Goal: Ask a question

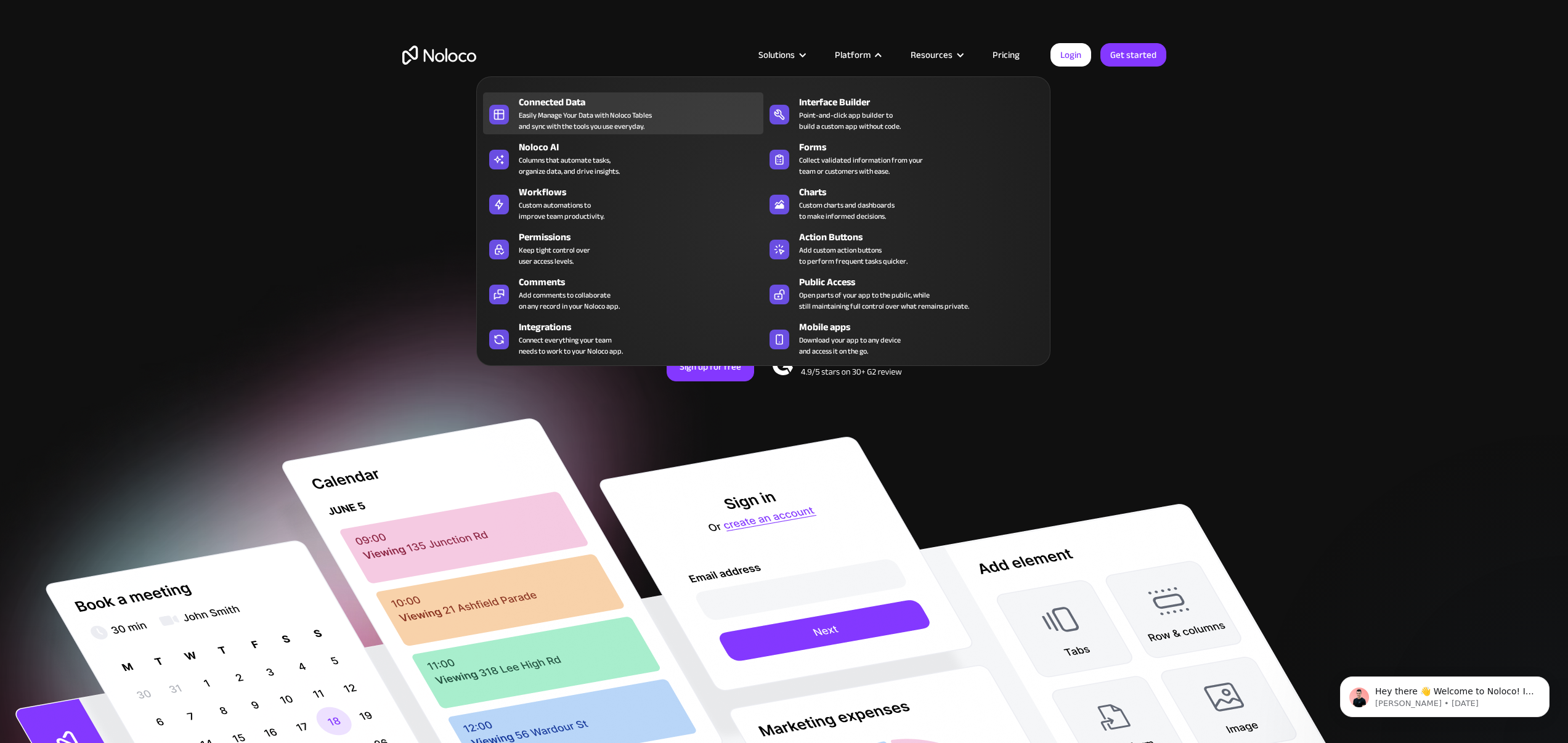
click at [584, 111] on div "Easily Manage Your Data with Noloco Tables and sync with the tools you use ever…" at bounding box center [585, 121] width 133 height 23
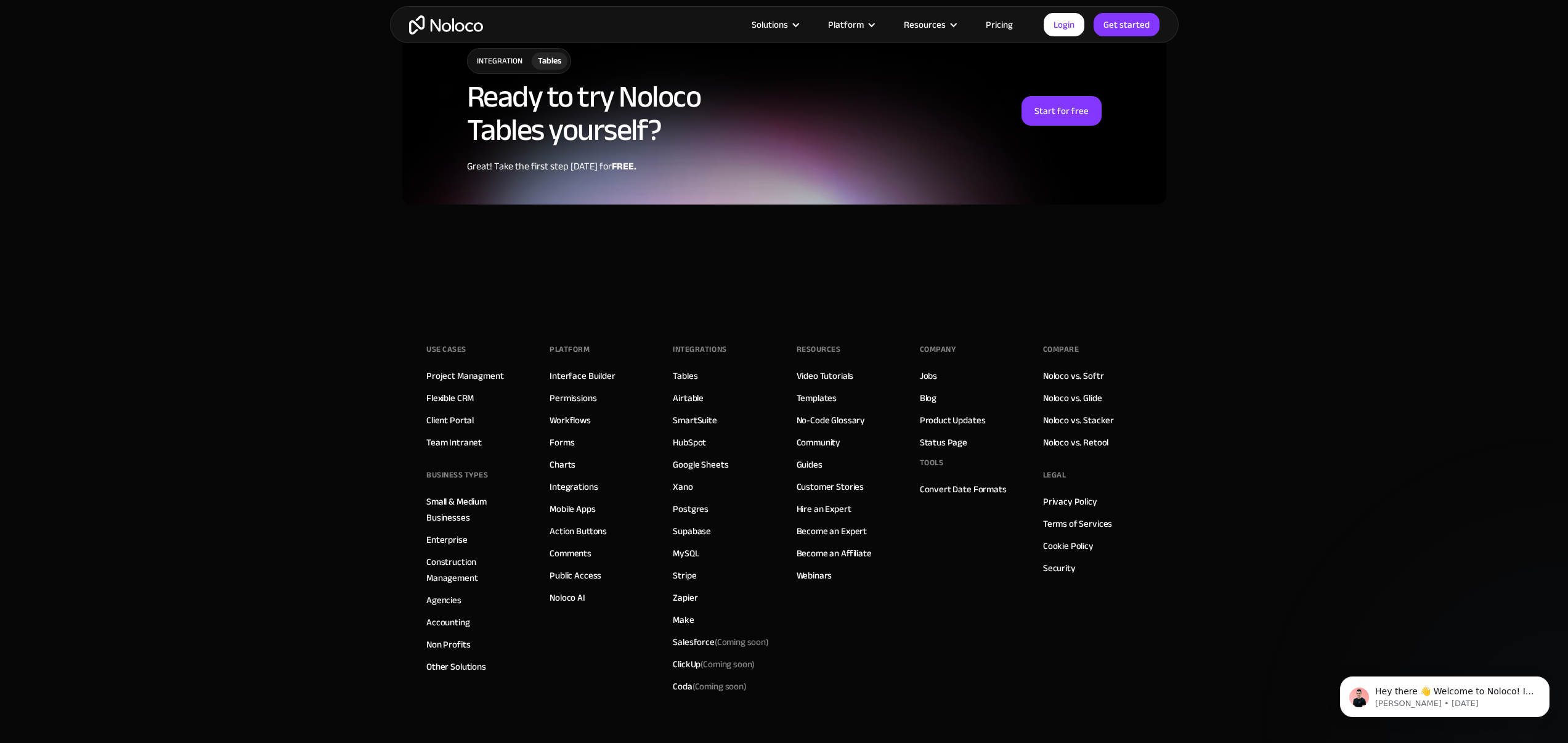
scroll to position [3204, 0]
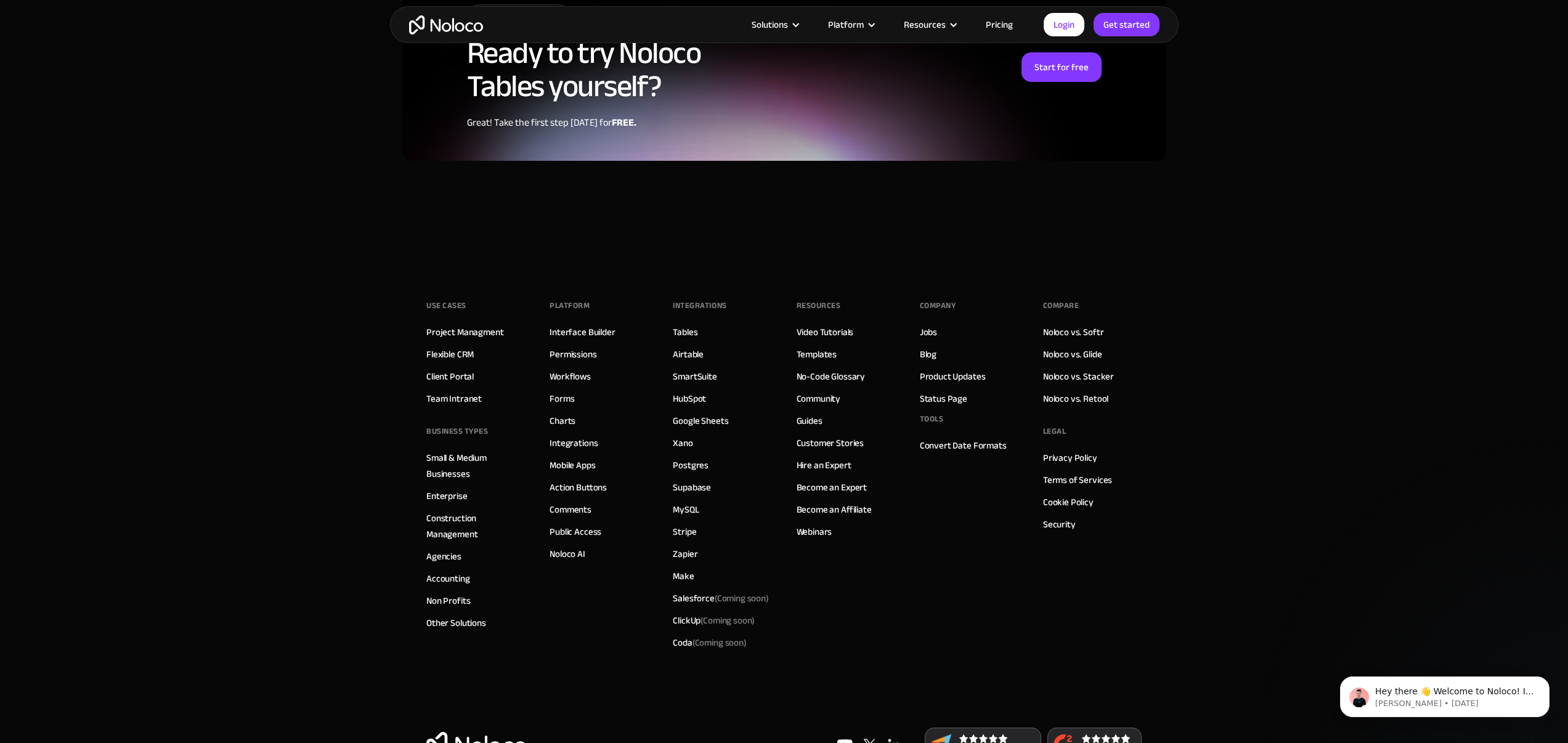
click at [307, 310] on footer "Use Cases Project Managment Flexible CRM Client Portal Team Intranet BUSINESS T…" at bounding box center [784, 526] width 1568 height 533
click at [1089, 324] on link "Noloco vs. Softr" at bounding box center [1073, 331] width 61 height 16
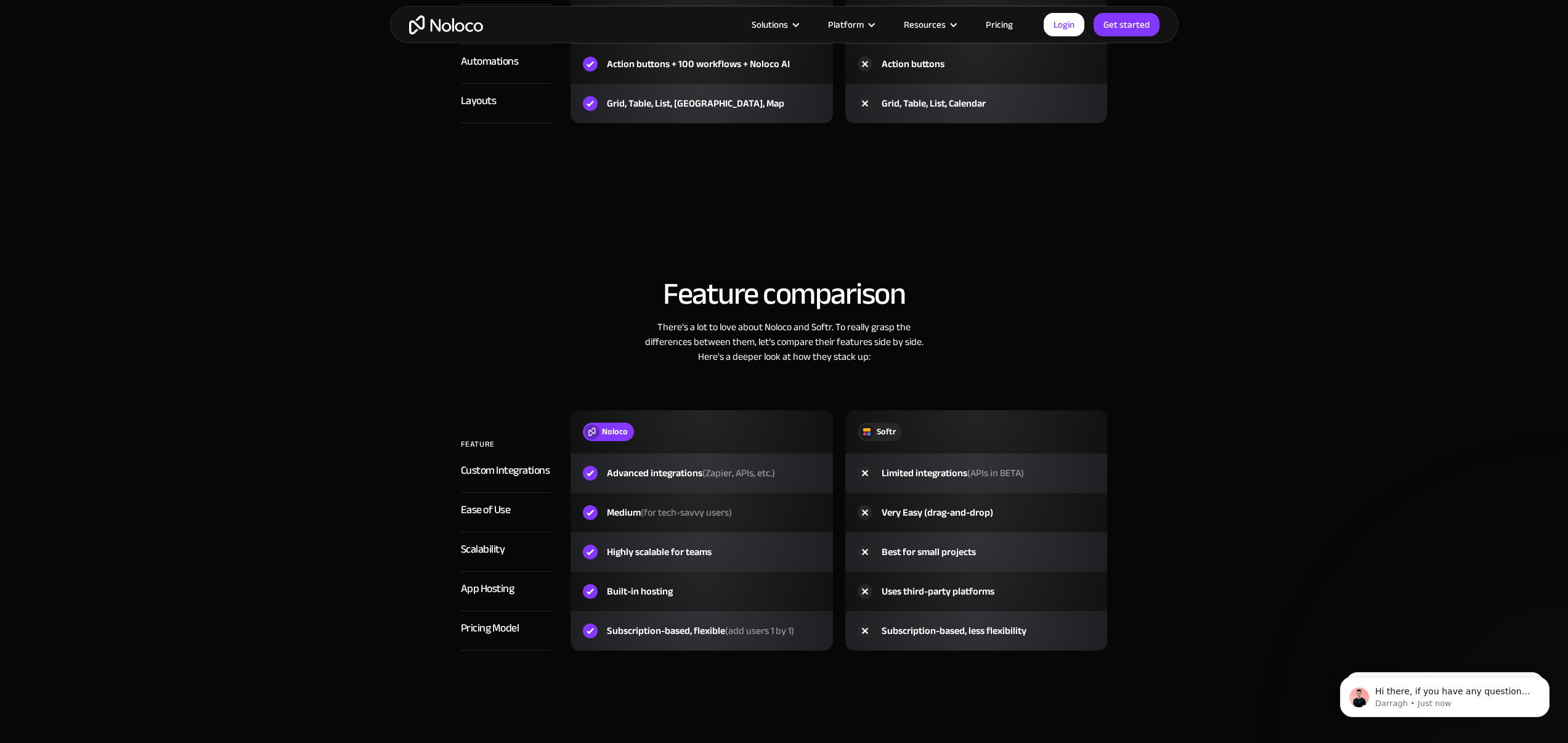
scroll to position [1705, 0]
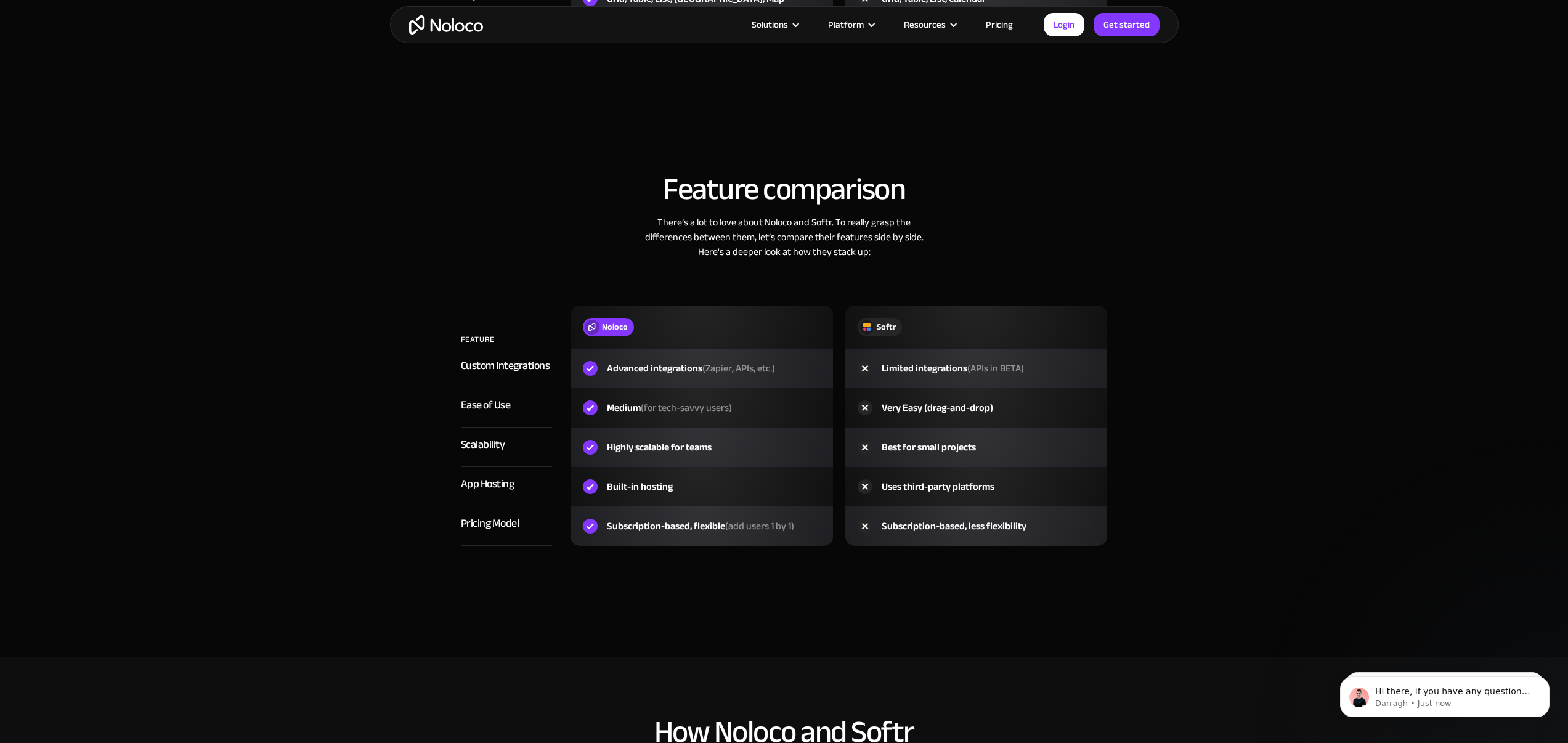
click at [522, 370] on div "Custom Integrations" at bounding box center [505, 366] width 89 height 19
click at [1056, 409] on div "Very Easy (drag-and-drop)" at bounding box center [976, 408] width 262 height 39
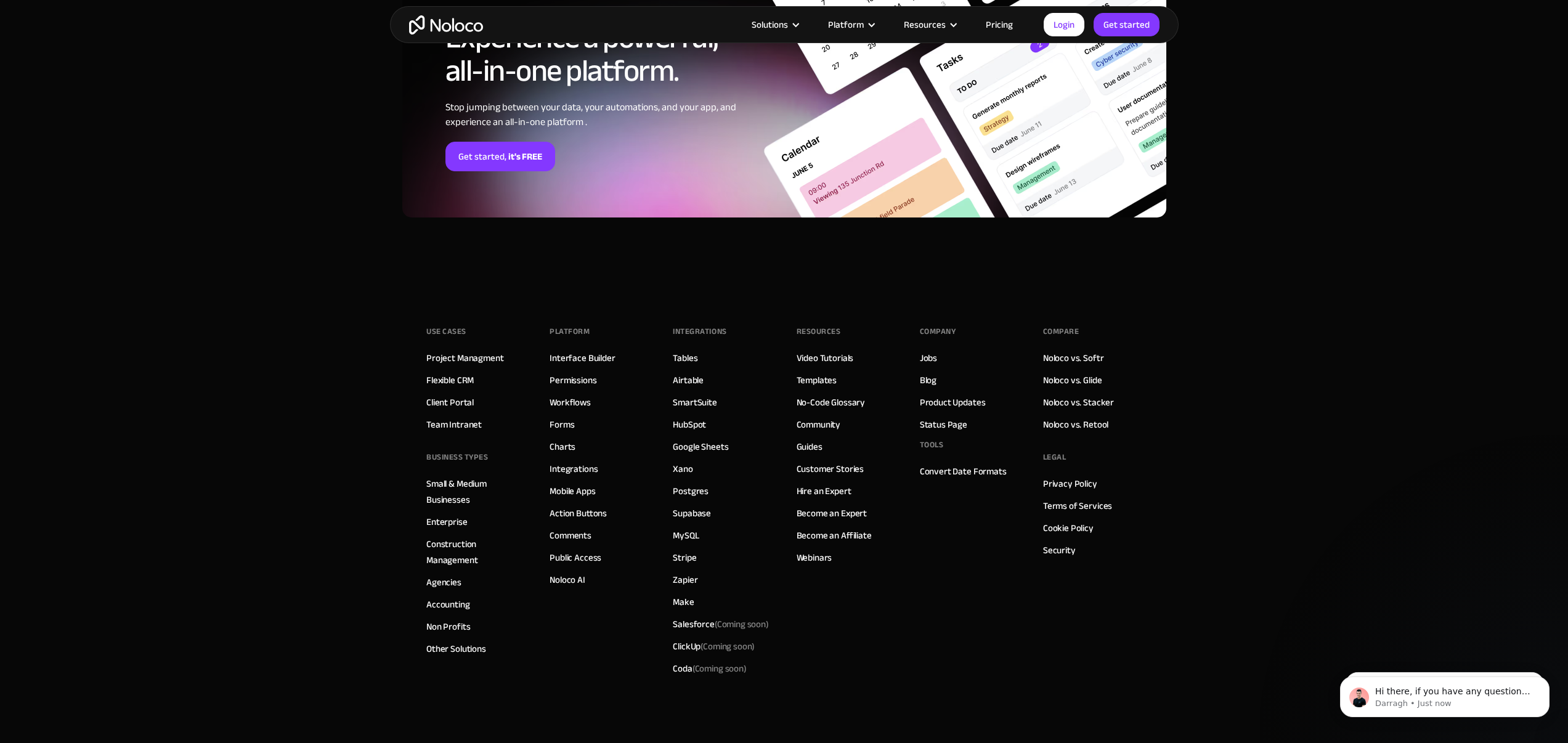
scroll to position [3161, 0]
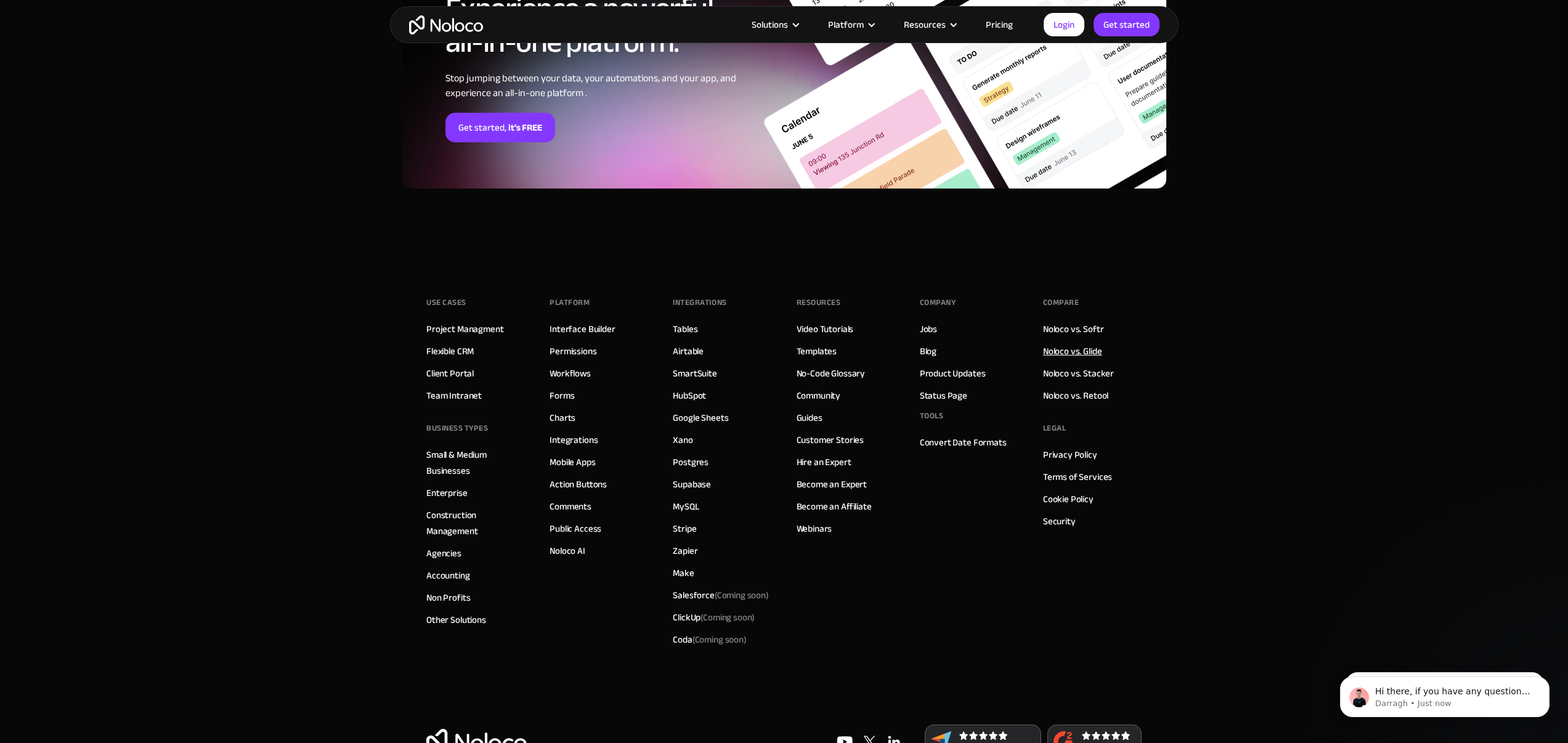
click at [1085, 349] on link "Noloco vs. Glide" at bounding box center [1072, 351] width 59 height 16
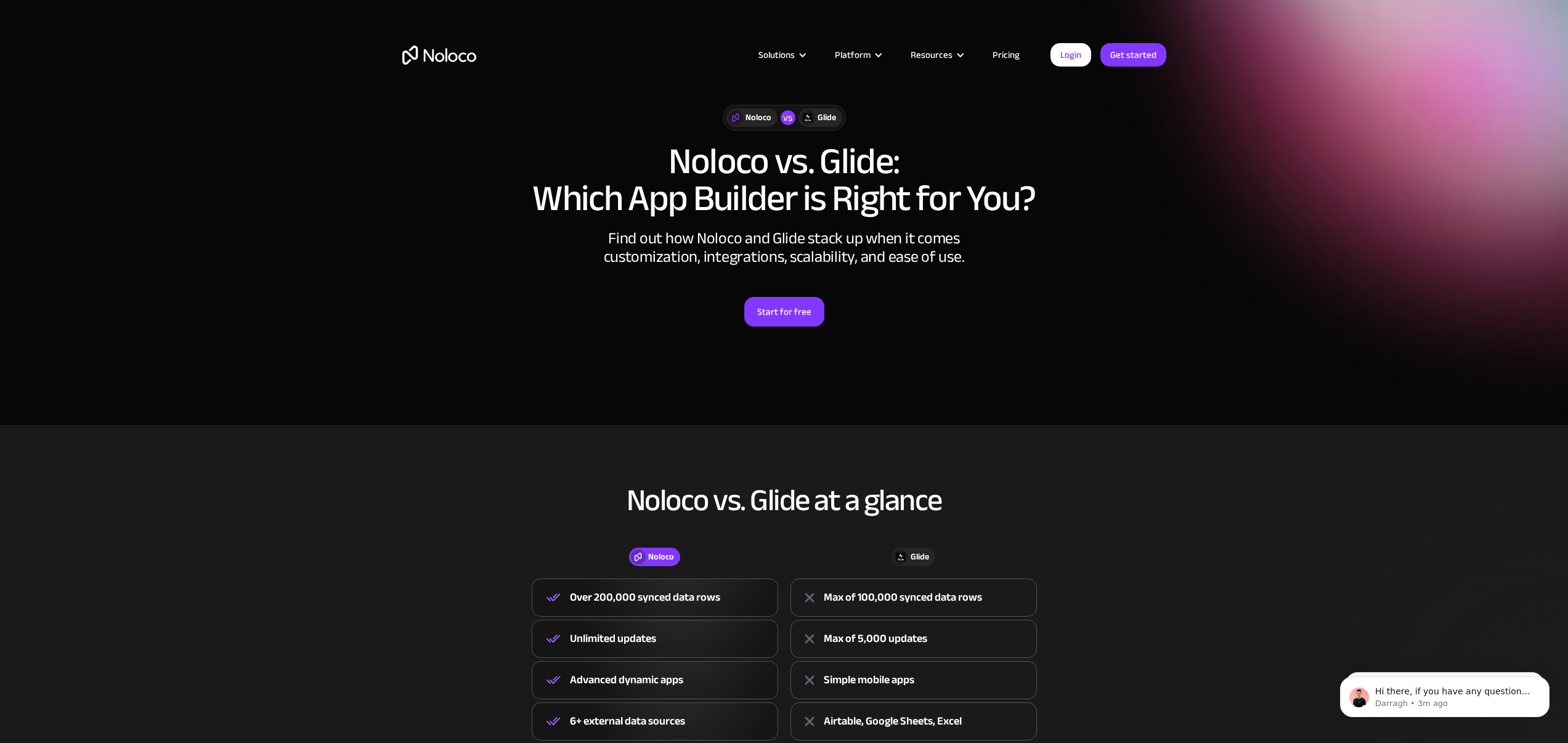
click at [823, 122] on div "Glide" at bounding box center [826, 118] width 19 height 14
click at [742, 118] on div at bounding box center [736, 118] width 15 height 15
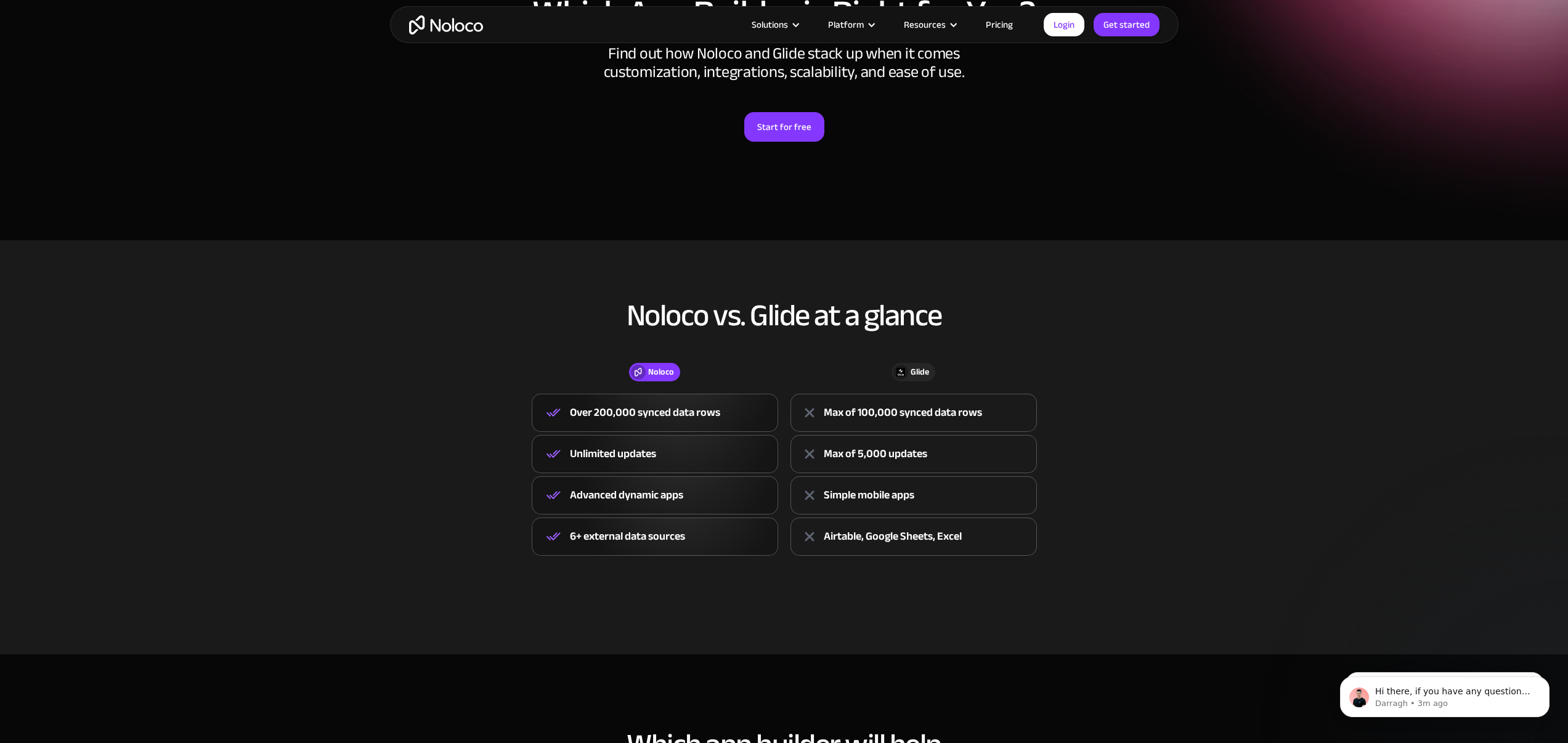
scroll to position [270, 0]
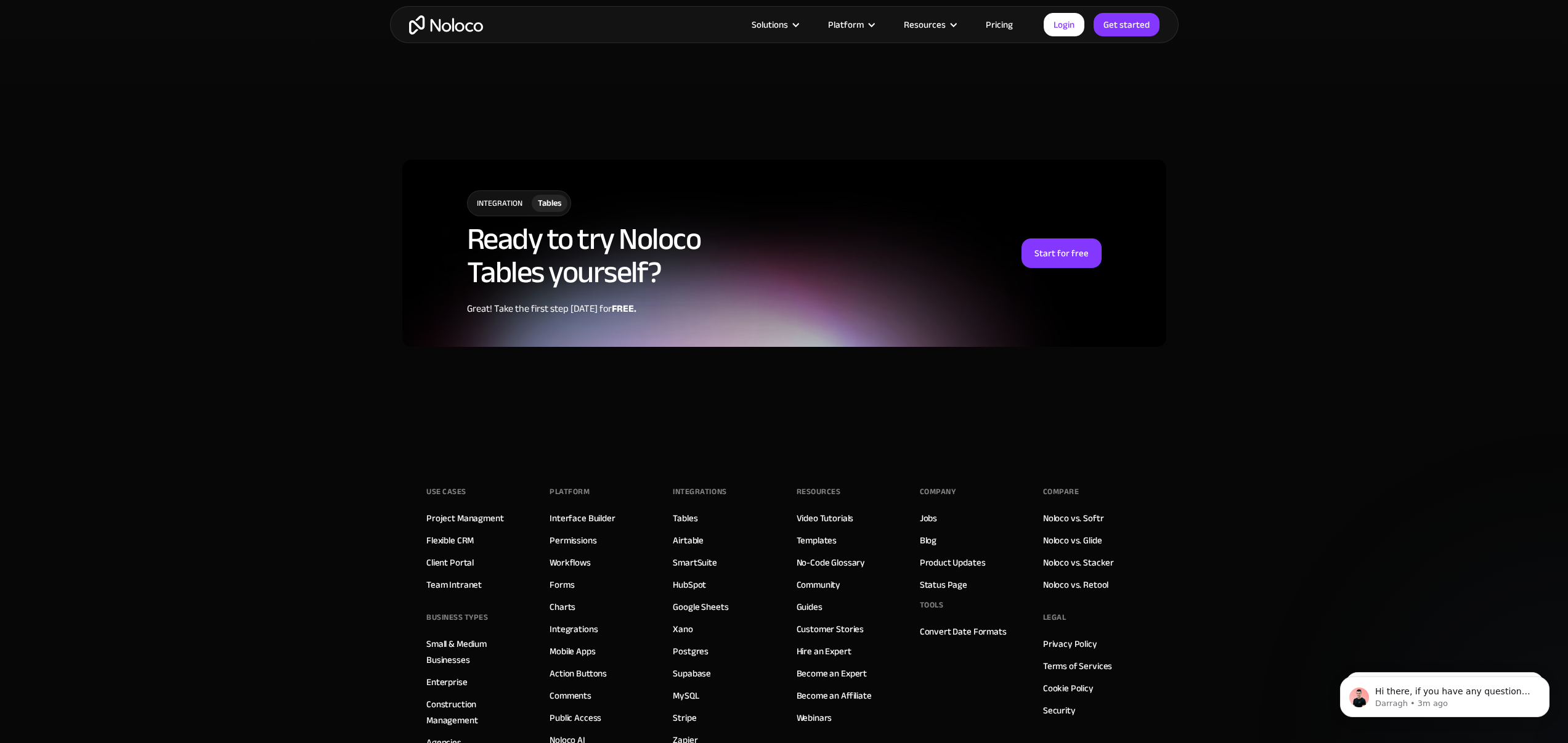
scroll to position [3221, 0]
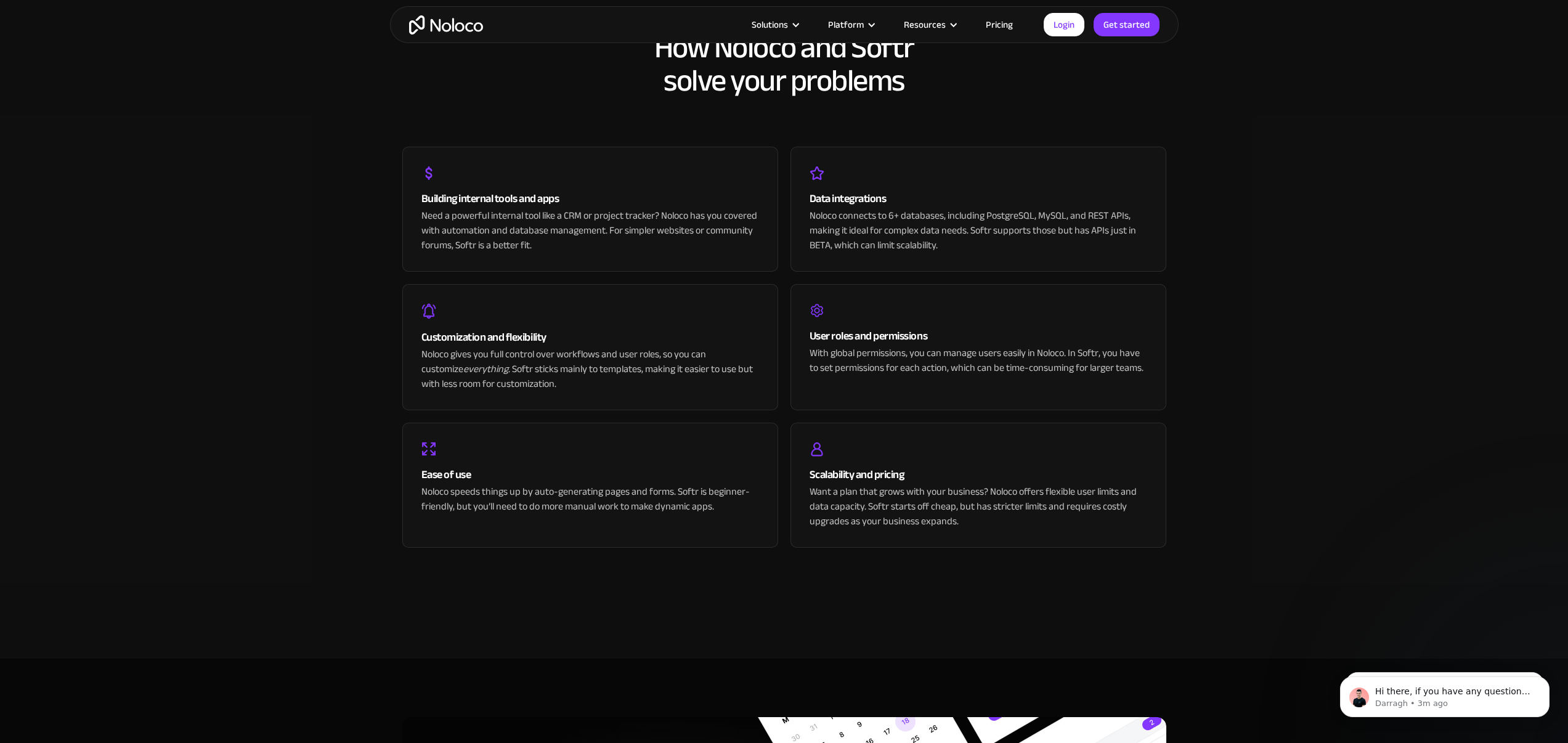
scroll to position [2382, 0]
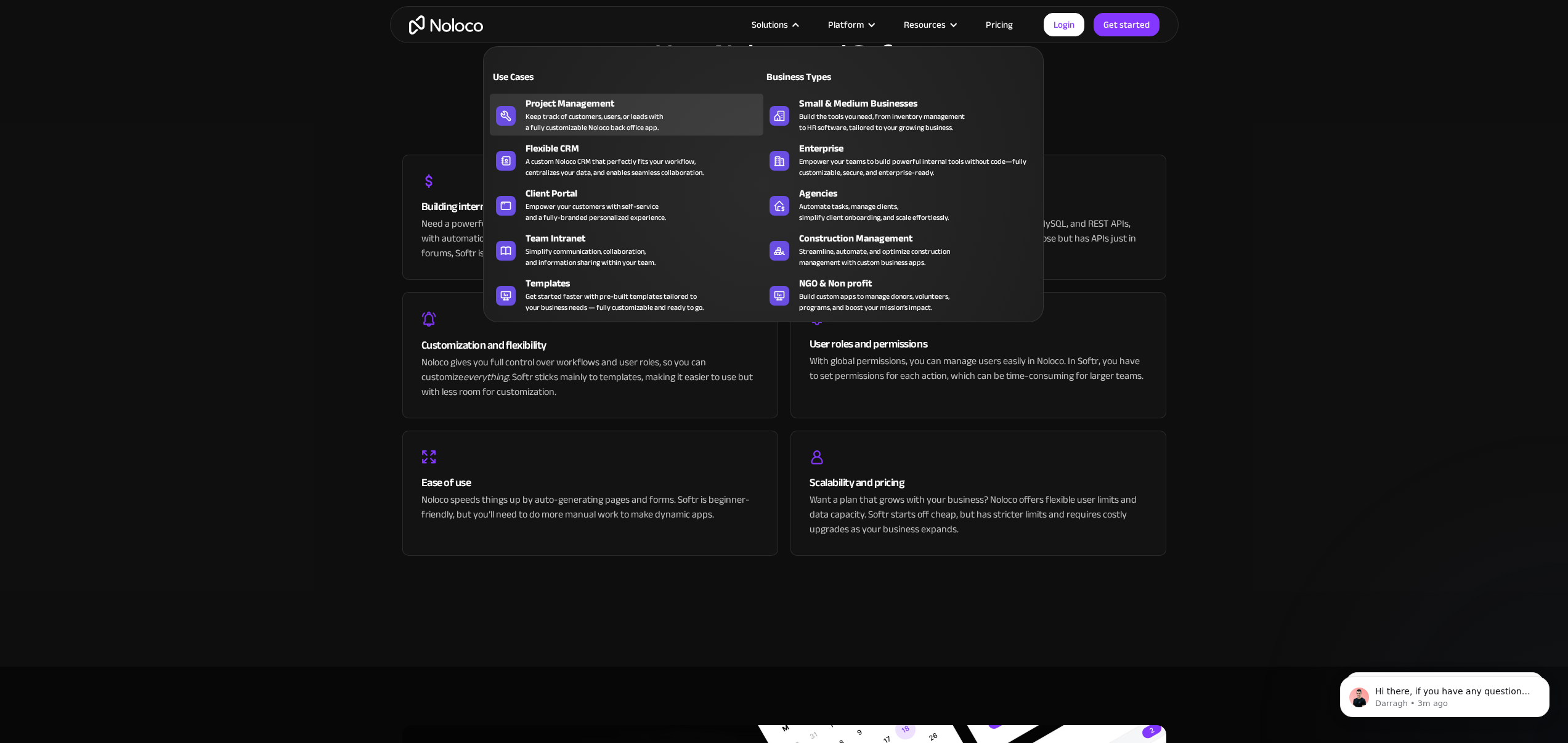
click at [550, 112] on div "Keep track of customers, users, or leads with a fully customizable Noloco back …" at bounding box center [594, 122] width 137 height 23
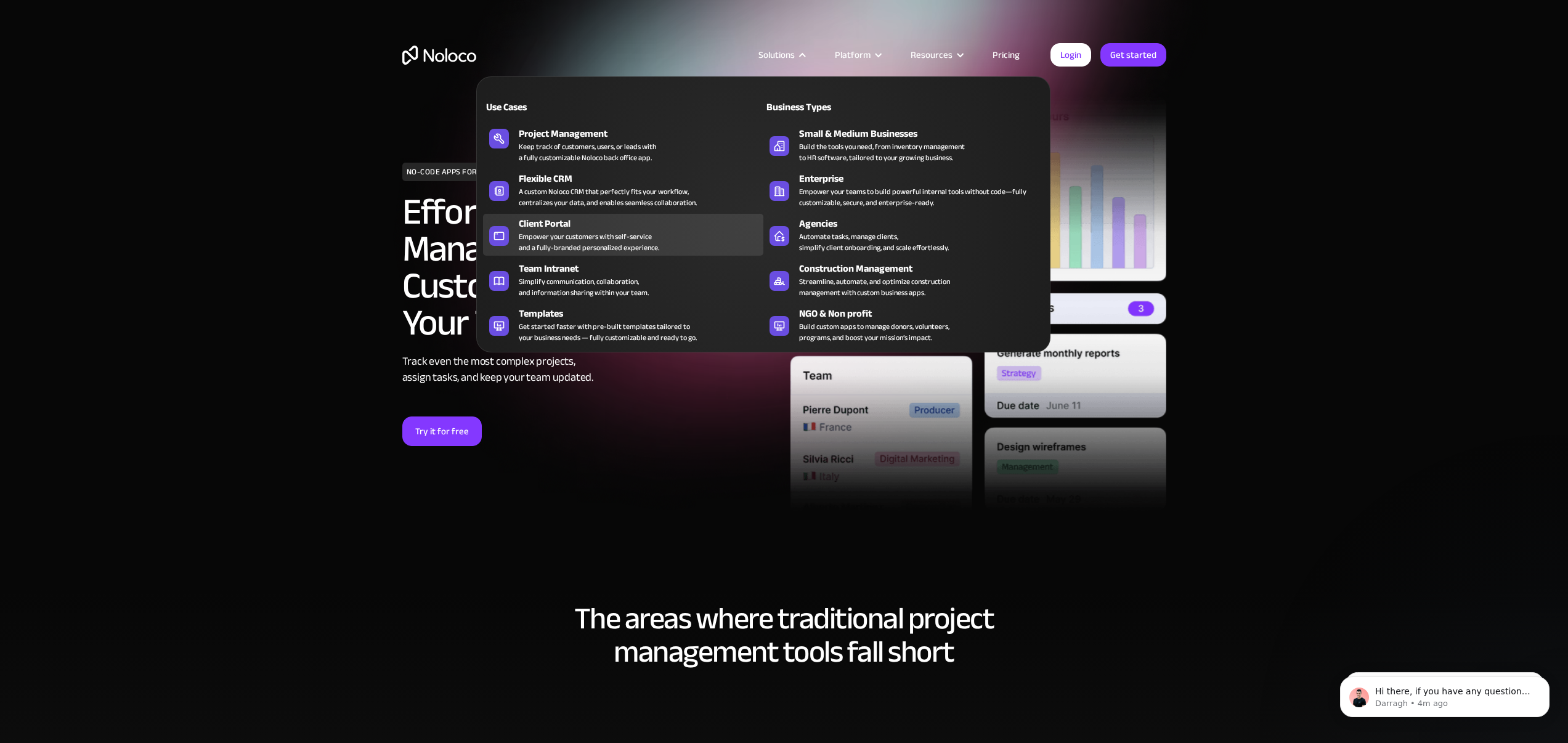
click at [554, 232] on div "Empower your customers with self-service and a fully-branded personalized exper…" at bounding box center [589, 243] width 140 height 23
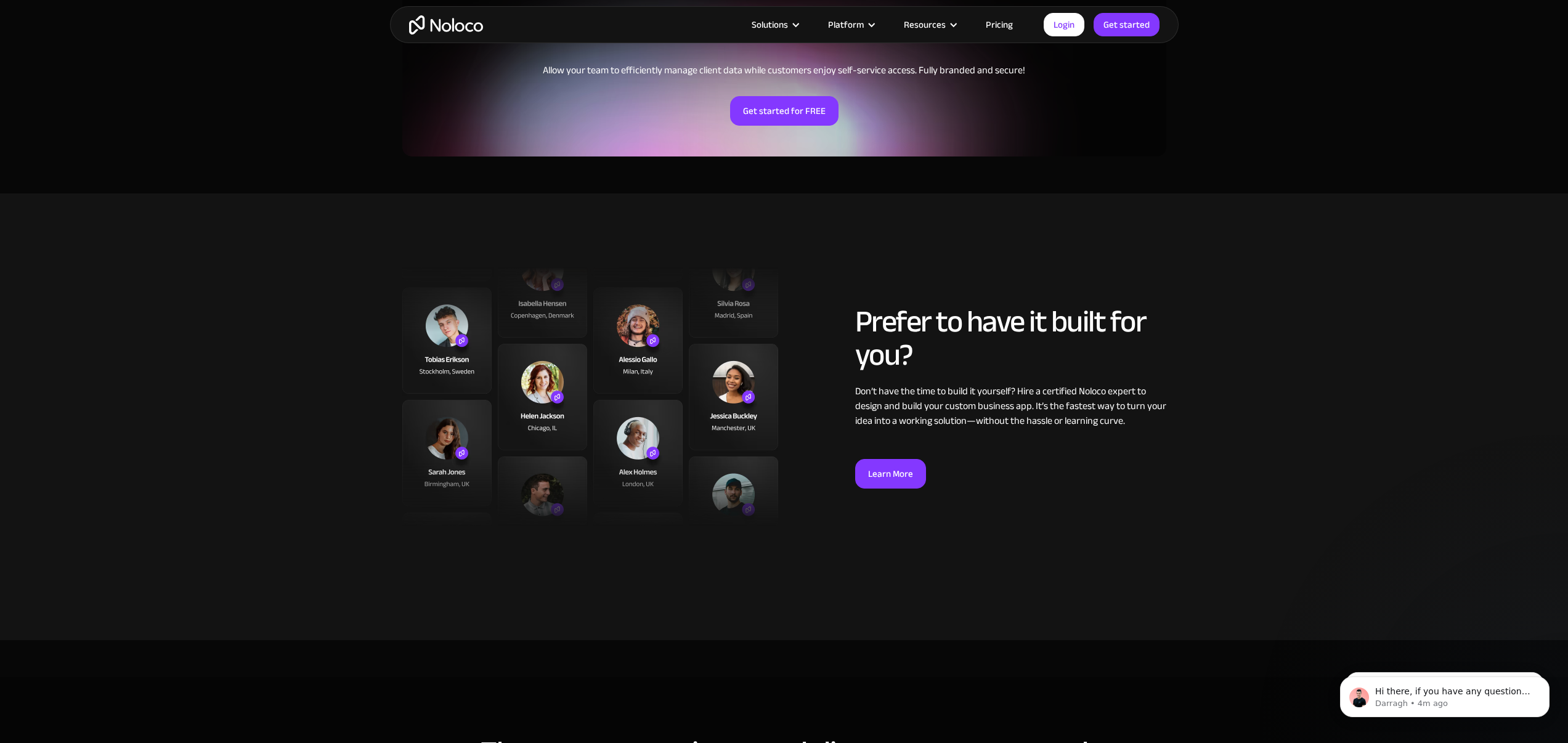
scroll to position [2981, 0]
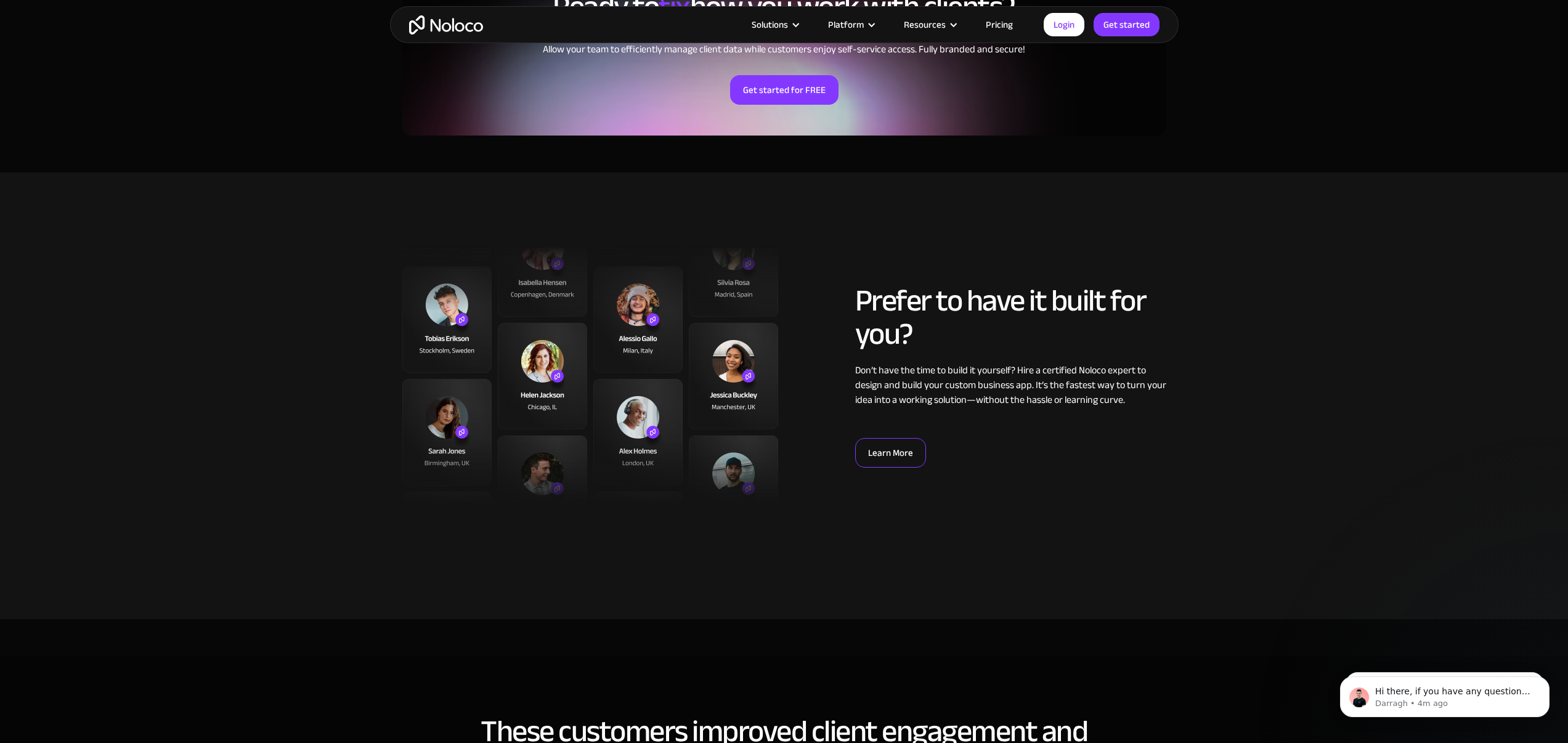
click at [908, 452] on link "Learn More" at bounding box center [890, 452] width 71 height 29
click at [950, 267] on div "Prefer to have it built for you? Don’t have the time to build it yourself? Hire…" at bounding box center [784, 376] width 776 height 258
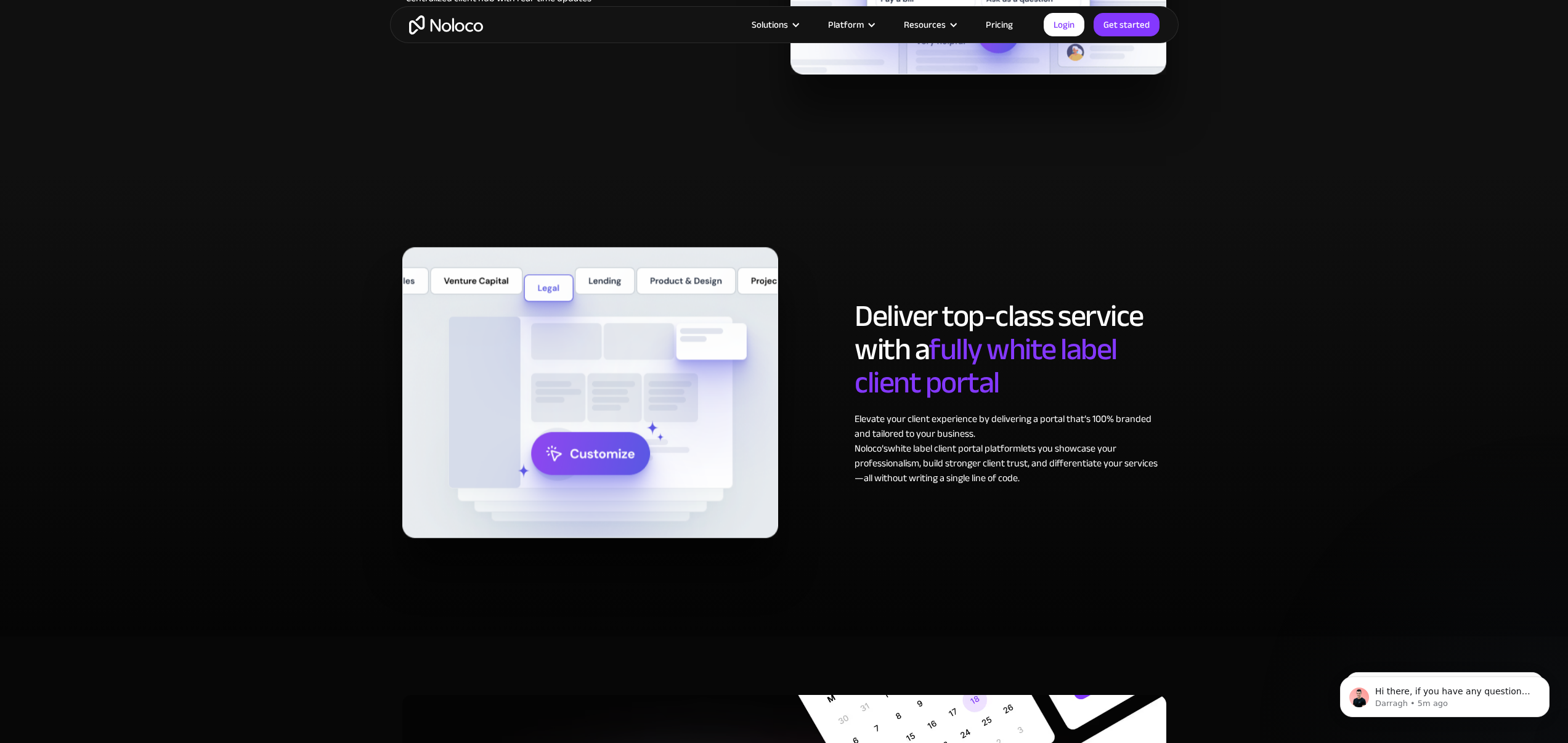
scroll to position [6181, 0]
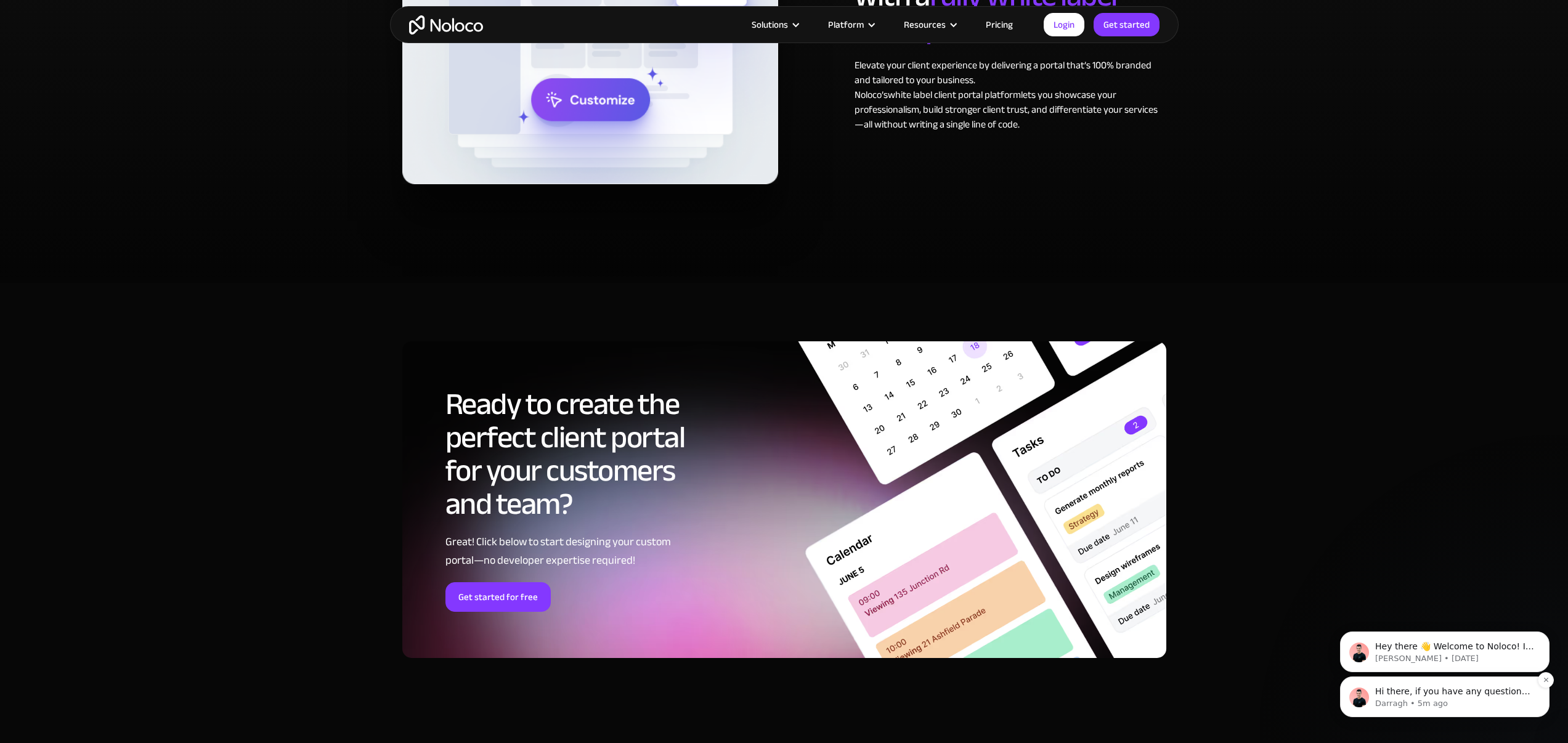
click at [1437, 699] on p "Darragh • 5m ago" at bounding box center [1455, 703] width 159 height 11
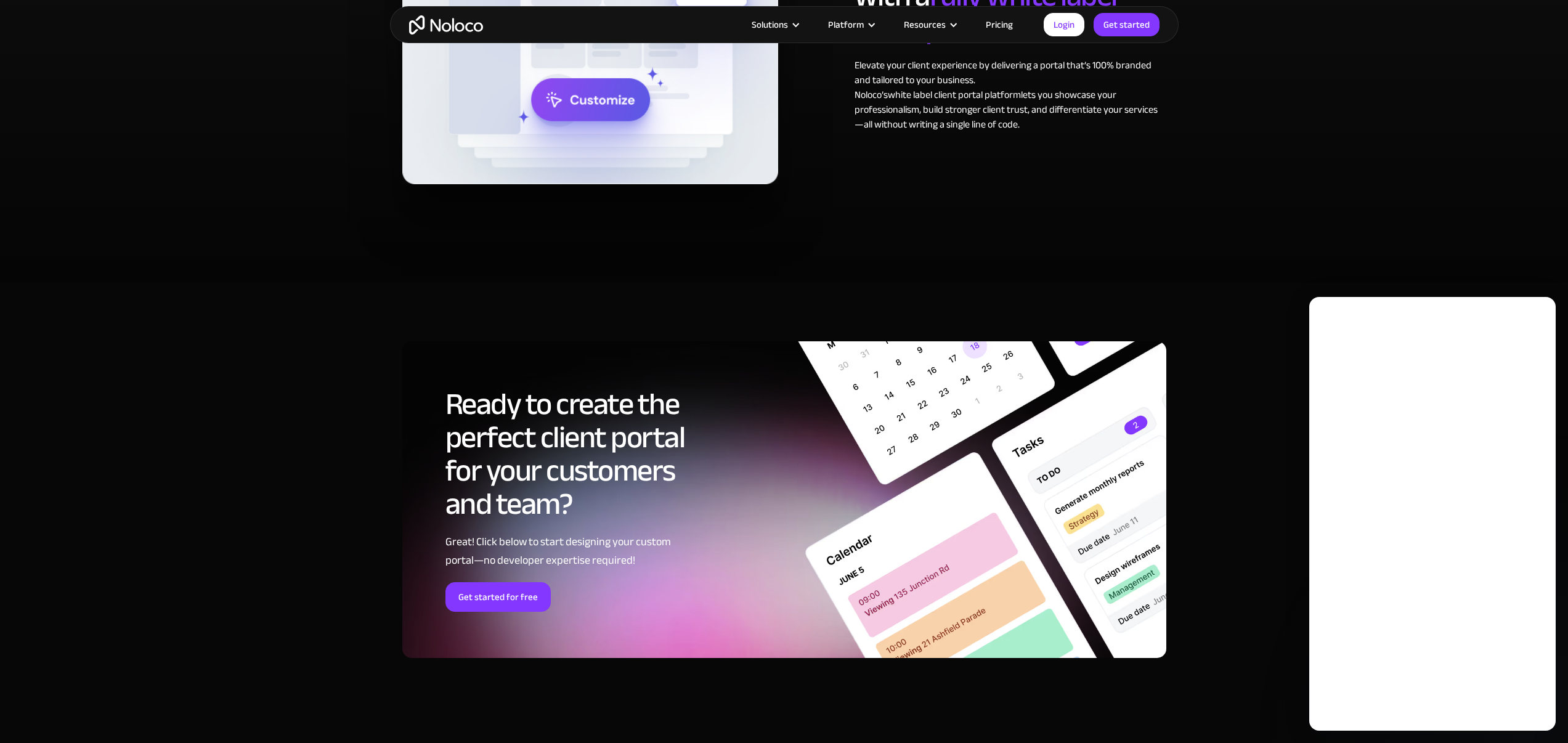
scroll to position [0, 0]
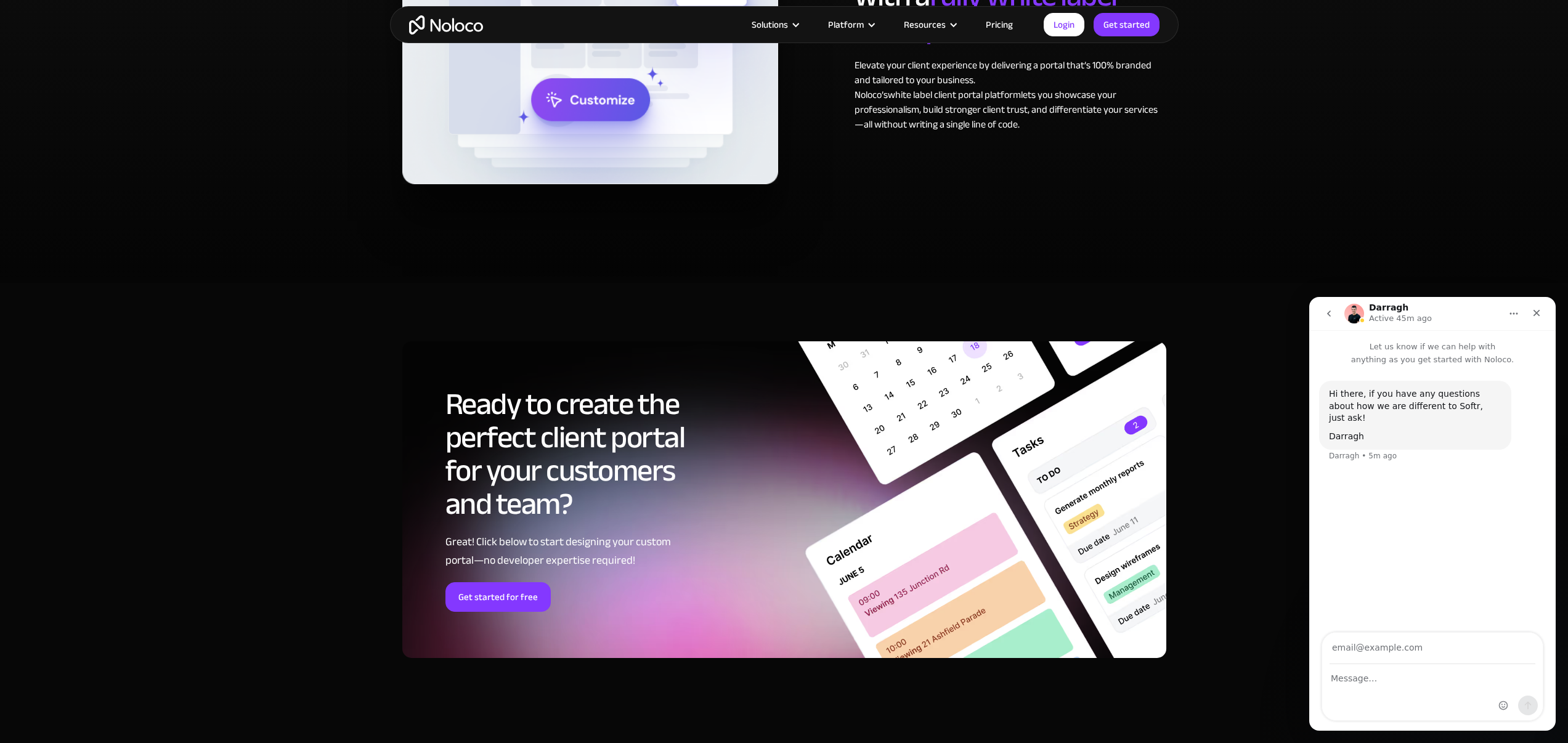
click at [1417, 664] on div "Intercom messenger" at bounding box center [1432, 676] width 222 height 89
click at [1392, 676] on textarea "Message…" at bounding box center [1433, 675] width 221 height 21
type textarea "Hi, I have a non standard app, that has a REST API, can I import data to Noloco?"
click at [1370, 651] on input "Your email" at bounding box center [1433, 648] width 206 height 32
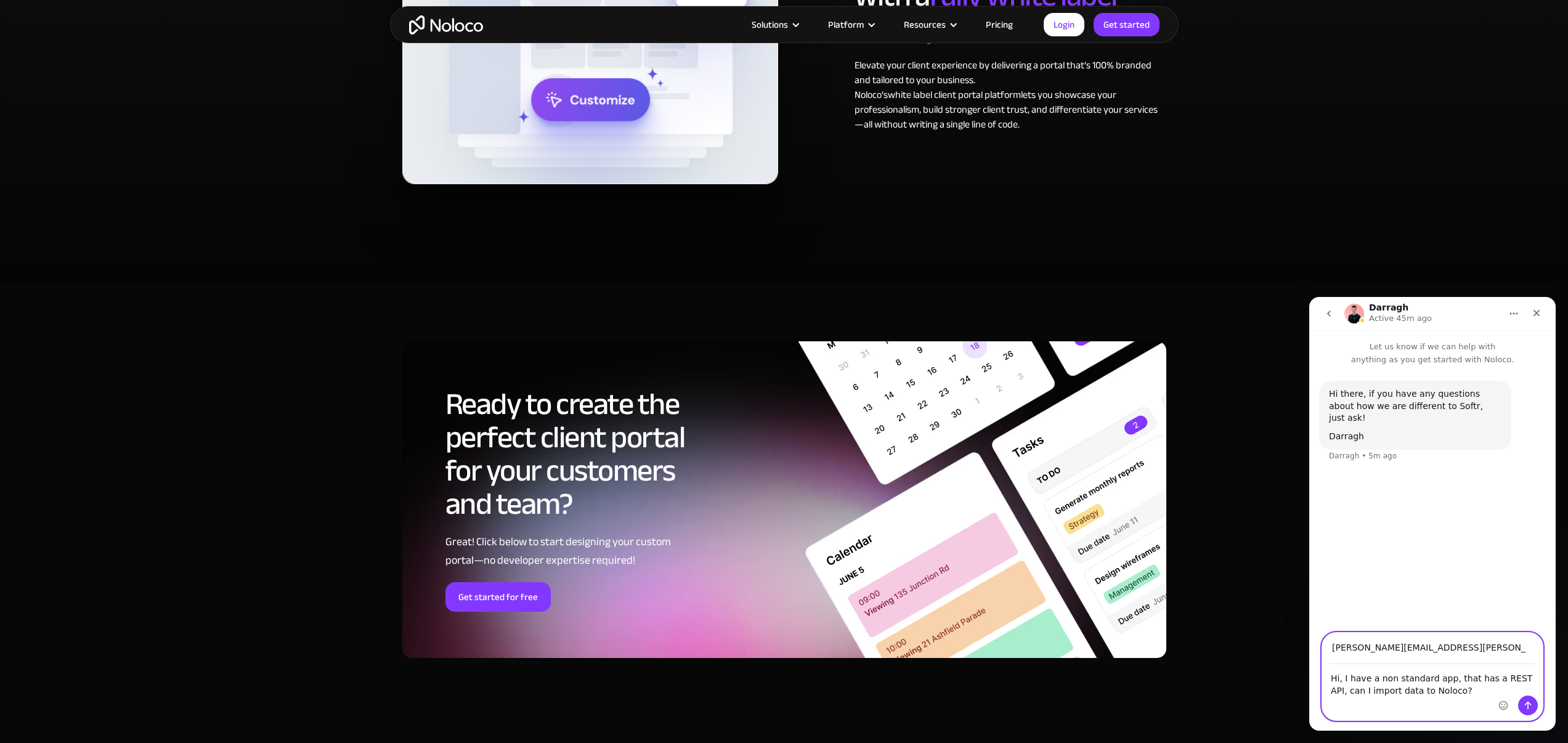
type input "[PERSON_NAME][EMAIL_ADDRESS][PERSON_NAME][DOMAIN_NAME]"
click at [1542, 704] on div "Intercom messenger" at bounding box center [1518, 676] width 49 height 87
click at [1529, 706] on icon "Send a message…" at bounding box center [1527, 705] width 10 height 10
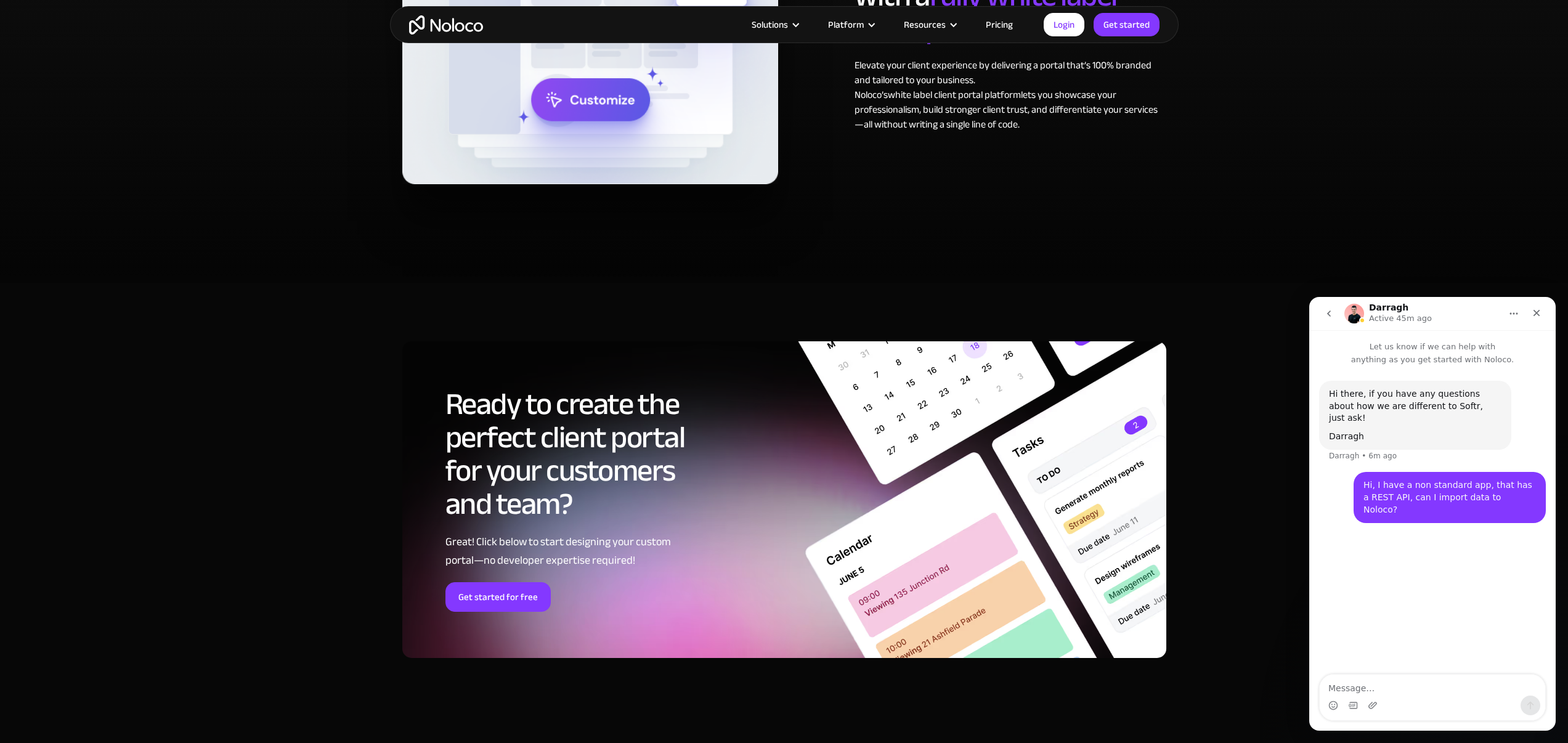
click at [1354, 311] on img "Intercom messenger" at bounding box center [1354, 313] width 20 height 20
click at [1389, 313] on p "Active 45m ago" at bounding box center [1400, 319] width 63 height 12
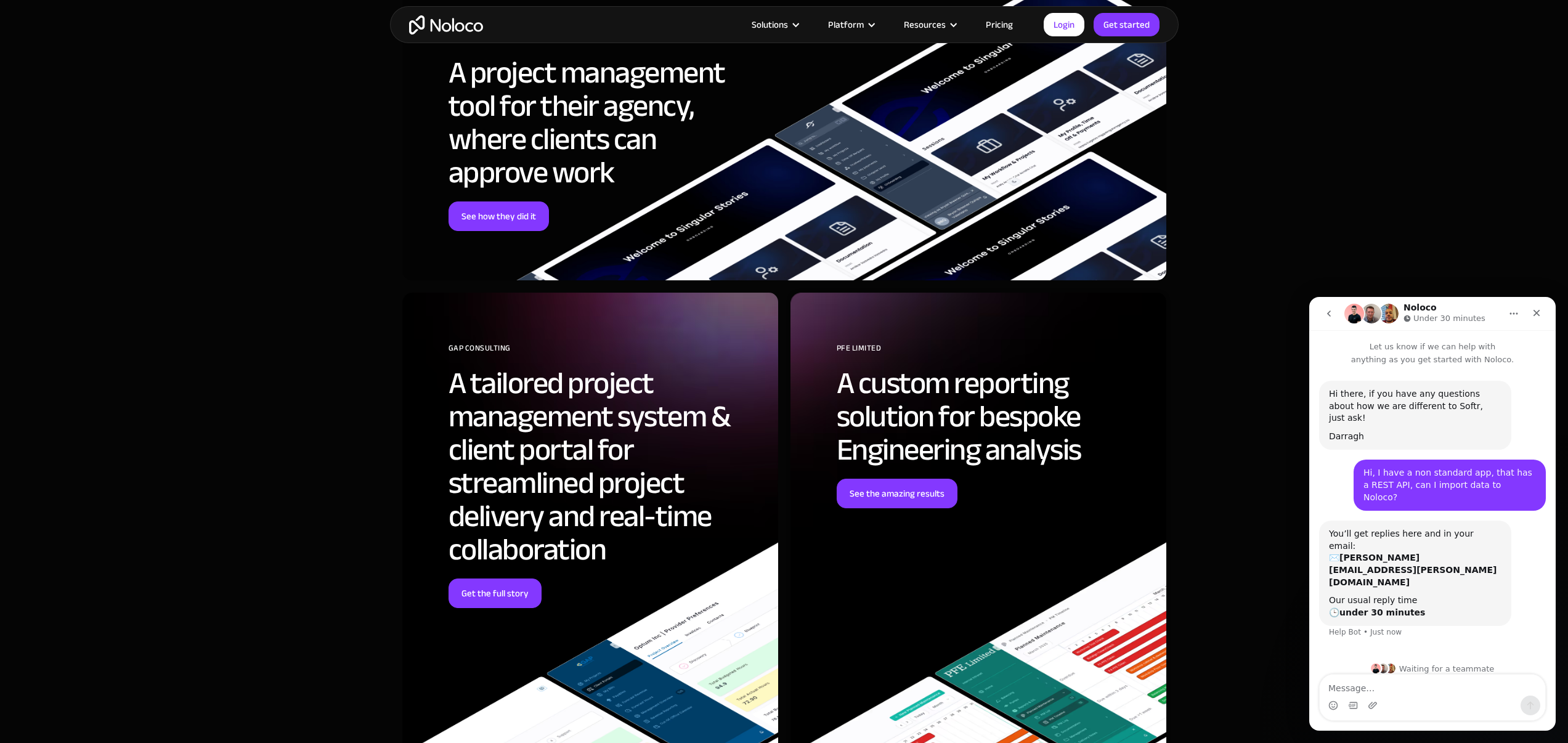
scroll to position [3819, 0]
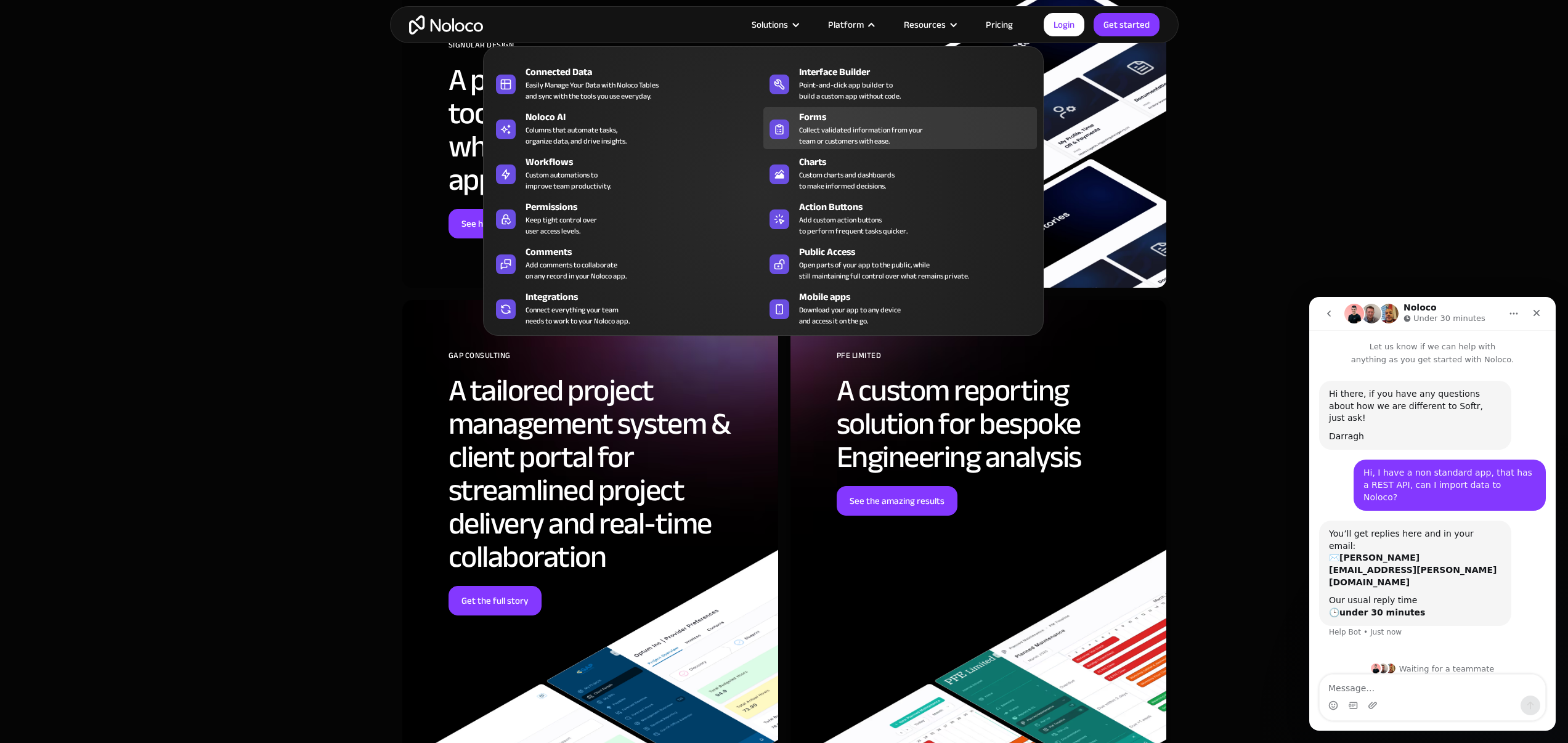
click at [805, 125] on div "Collect validated information from your team or customers with ease." at bounding box center [861, 136] width 124 height 23
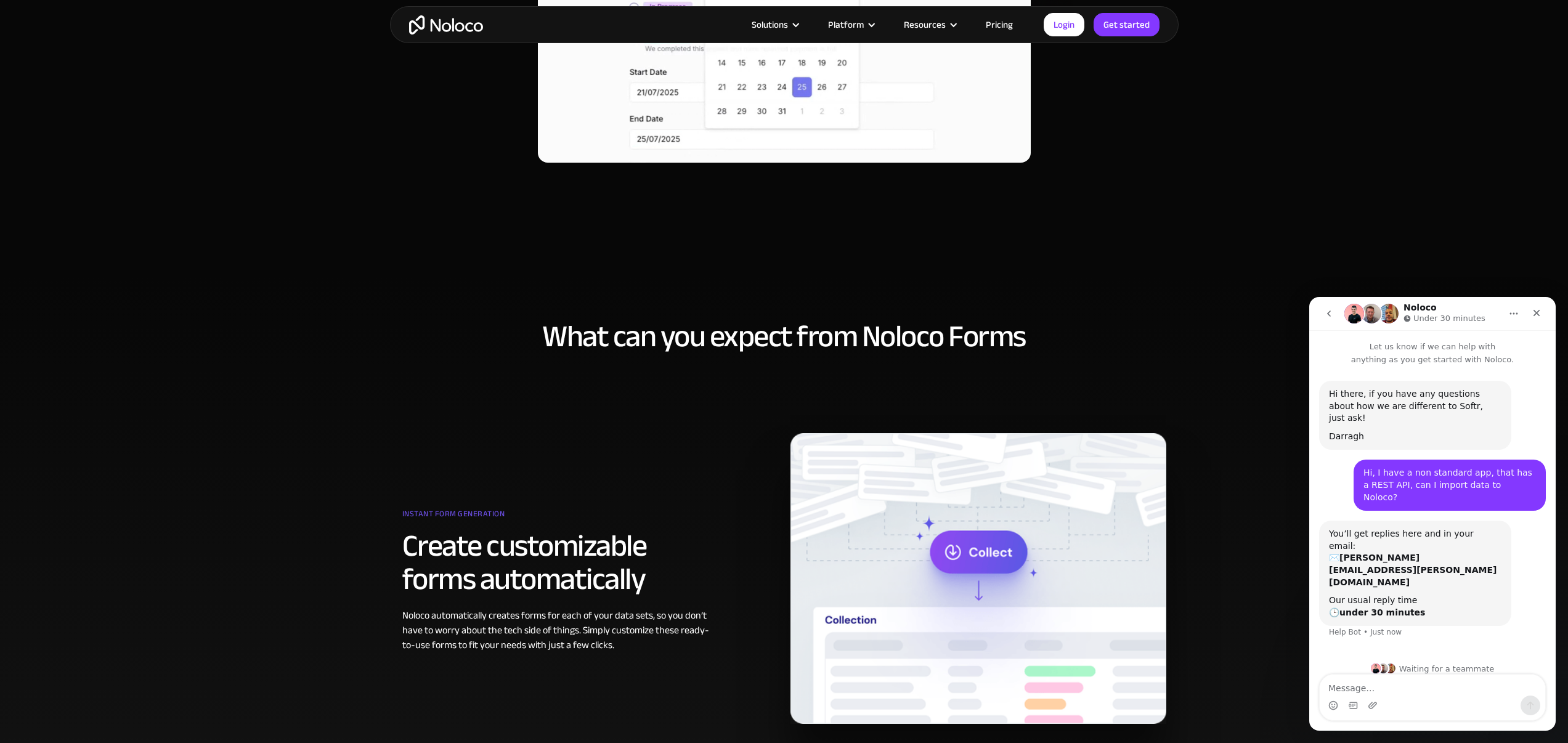
scroll to position [201, 0]
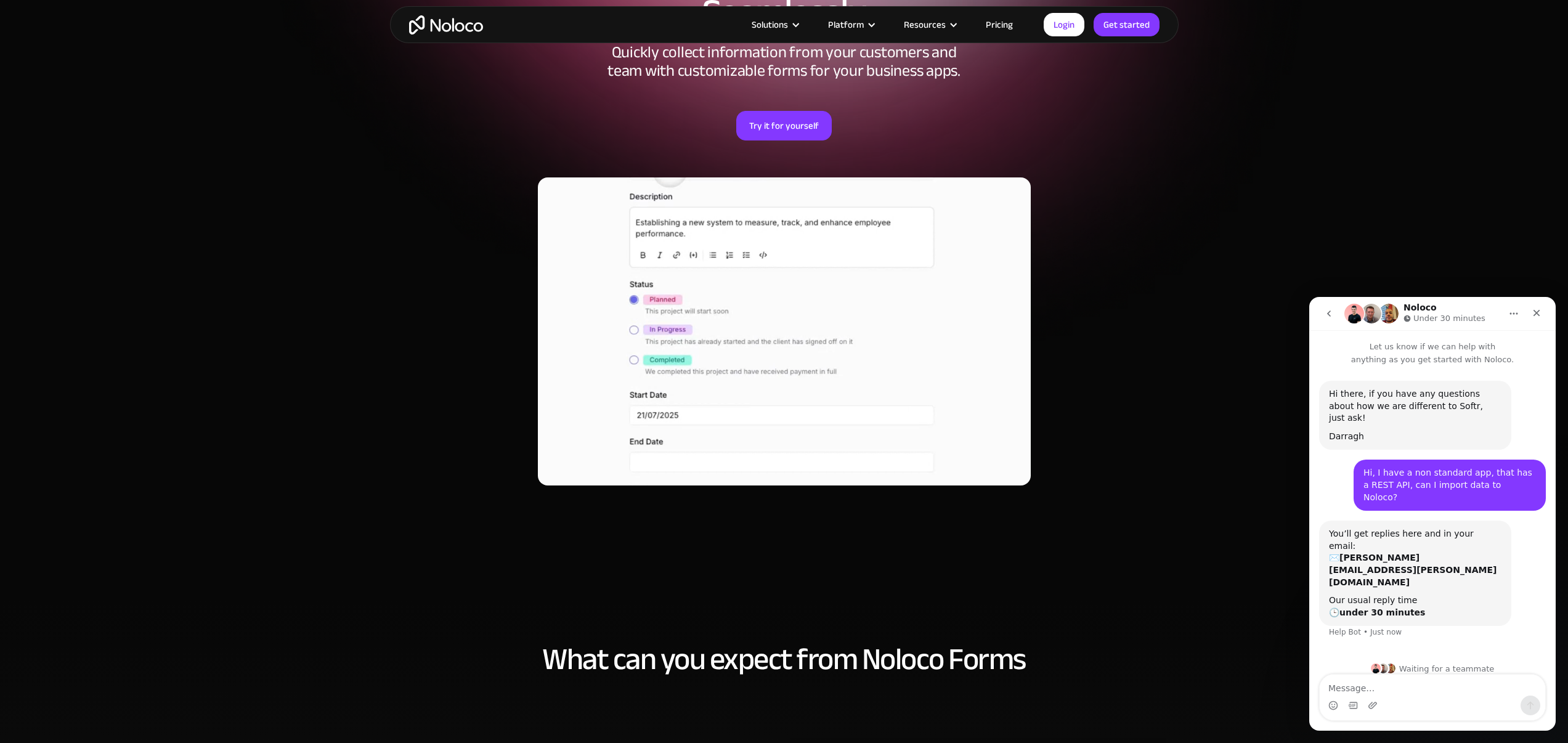
click at [1125, 310] on div at bounding box center [784, 343] width 764 height 406
click at [1409, 697] on div "Intercom messenger" at bounding box center [1433, 705] width 225 height 20
click at [1403, 690] on textarea "Message…" at bounding box center [1433, 685] width 225 height 21
type textarea "<"
type textarea "Also, can you print PDFs from FORMS?"
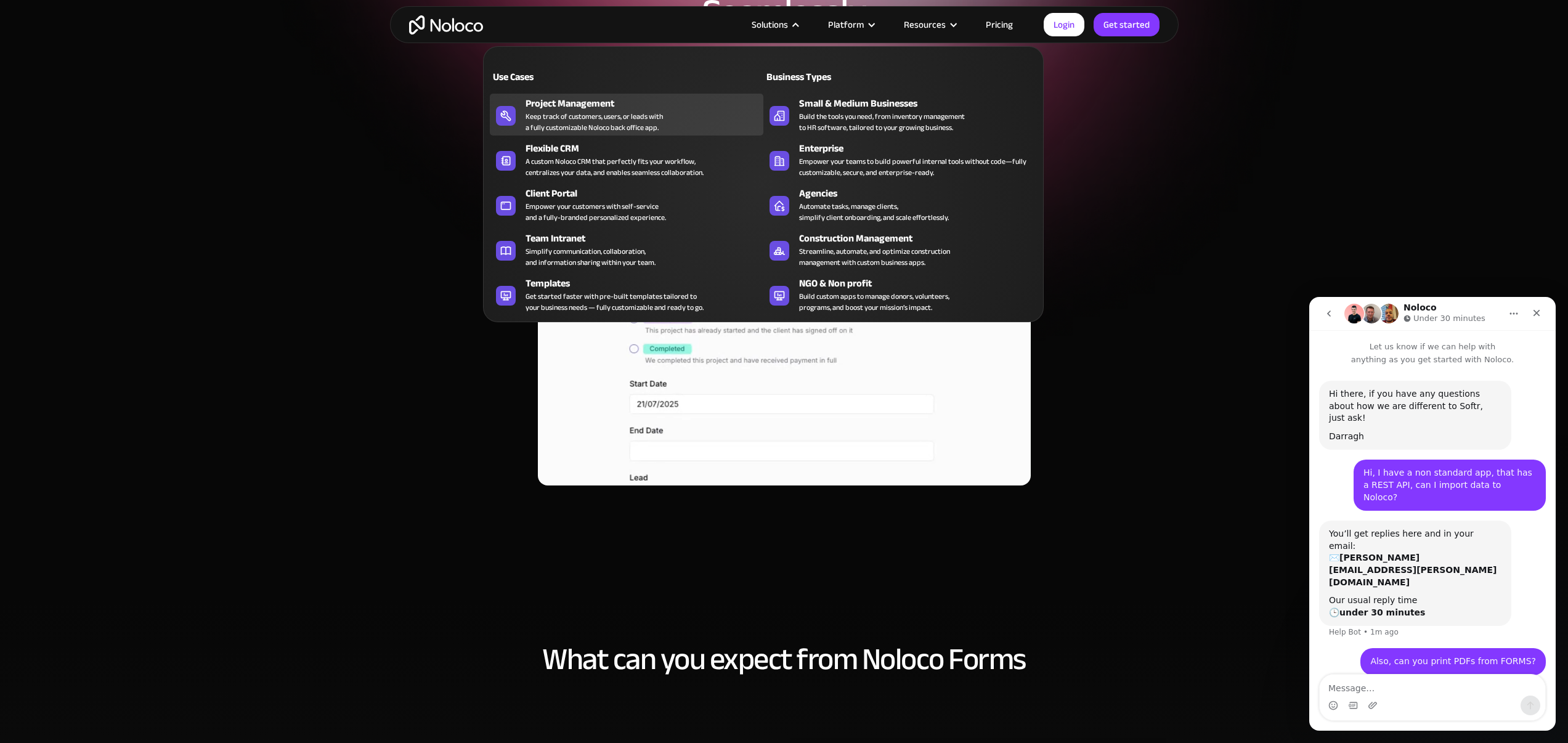
click at [570, 117] on div "Keep track of customers, users, or leads with a fully customizable Noloco back …" at bounding box center [594, 122] width 137 height 23
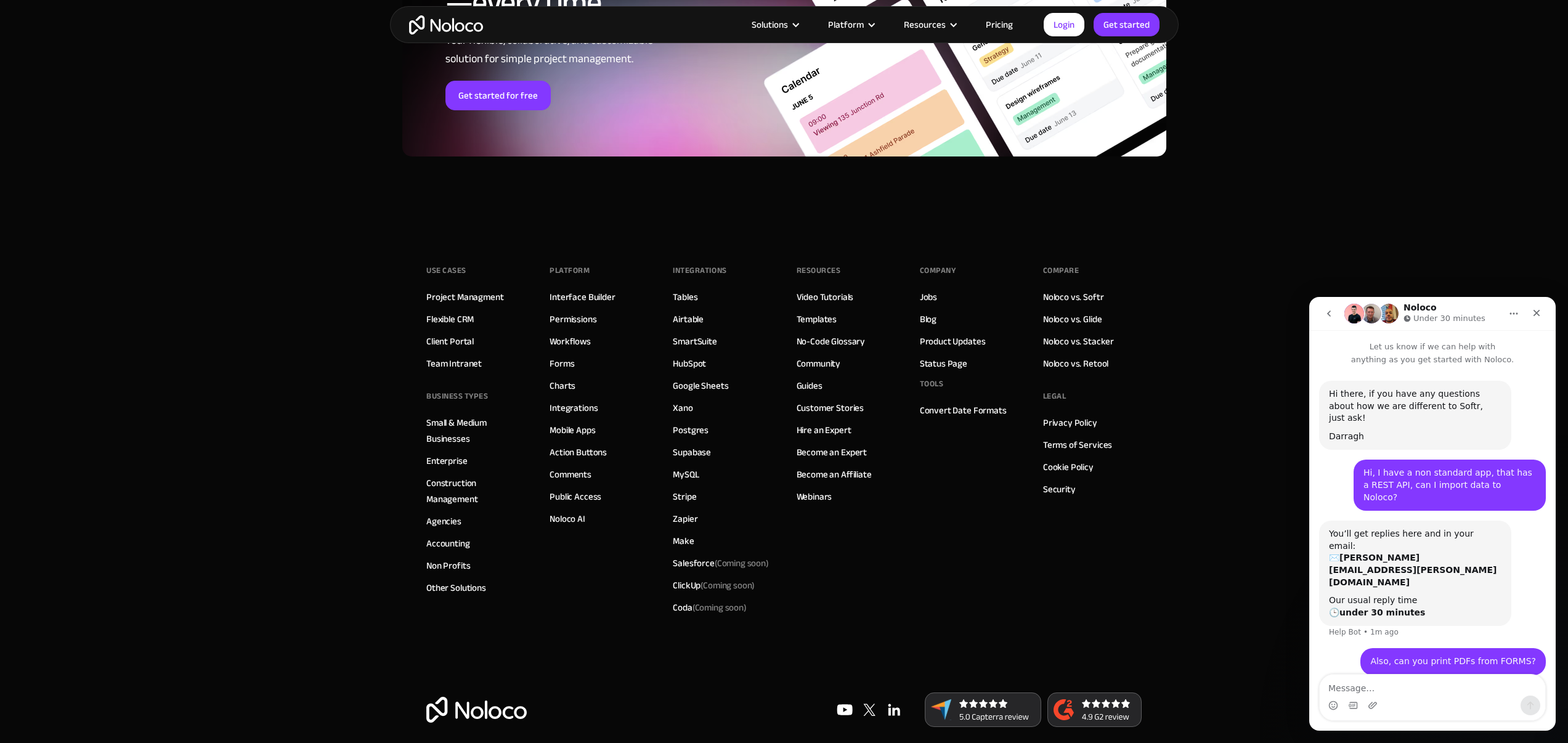
scroll to position [5462, 0]
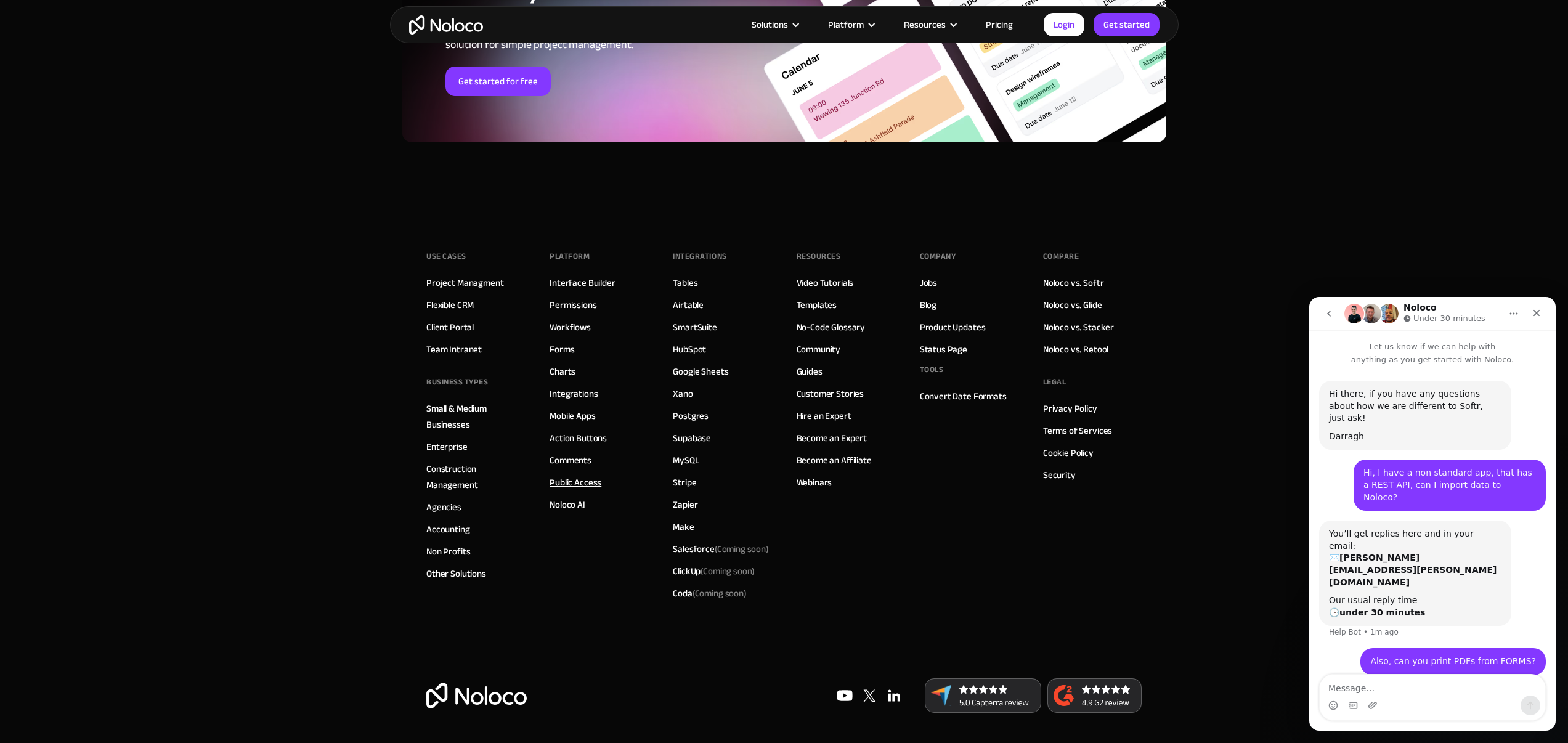
click at [577, 482] on link "Public Access" at bounding box center [576, 482] width 52 height 16
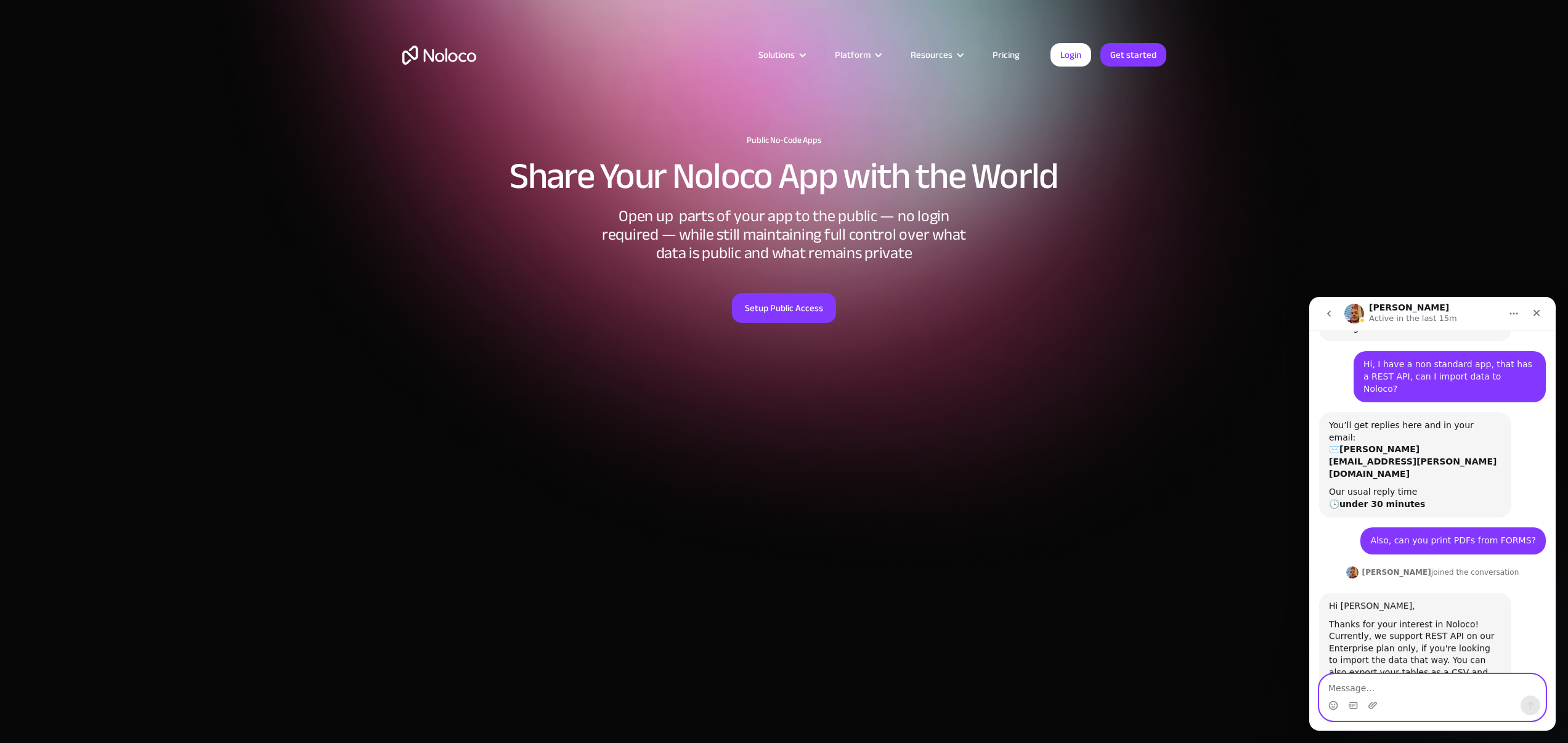
scroll to position [145, 0]
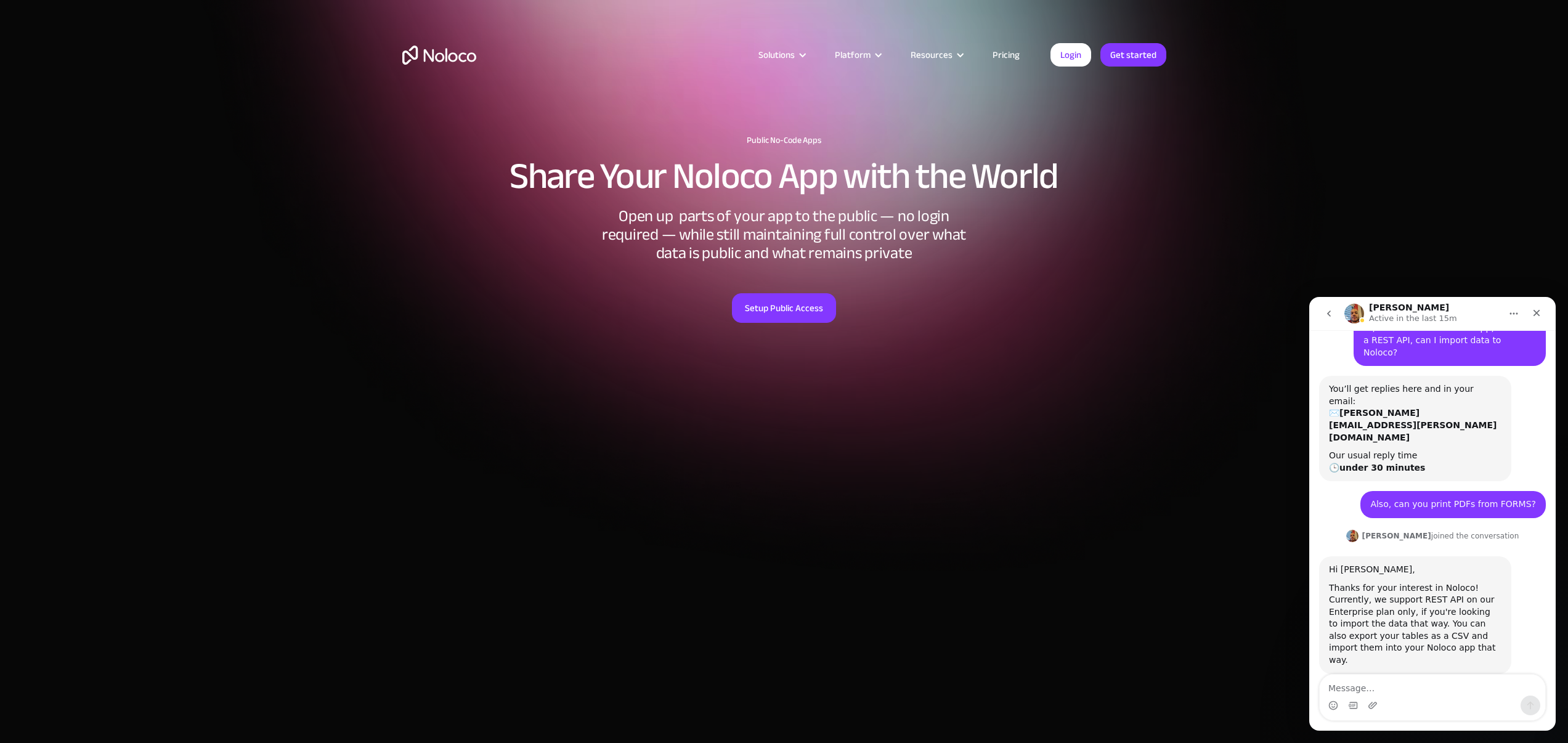
click at [1003, 55] on link "Pricing" at bounding box center [1006, 54] width 58 height 16
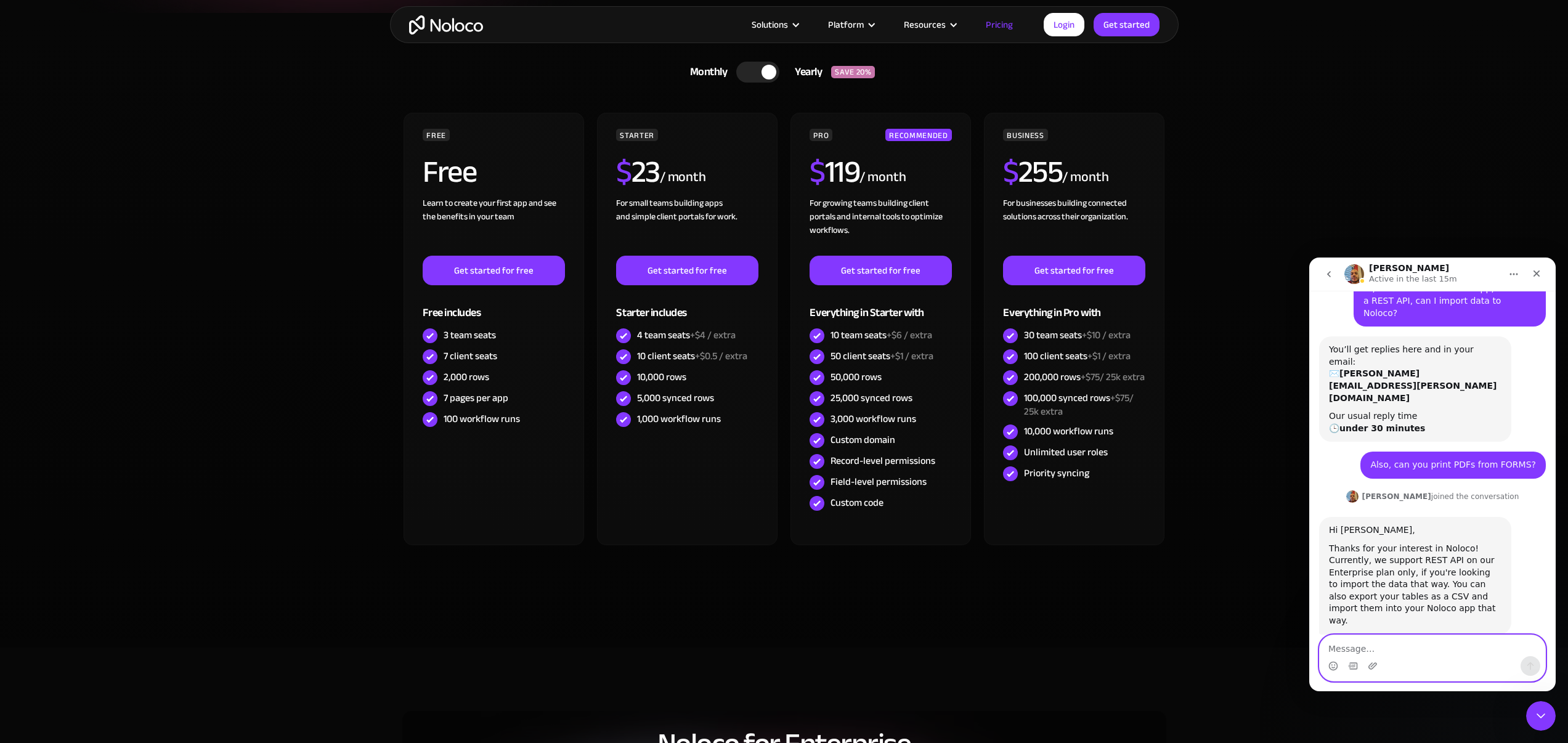
scroll to position [150, 0]
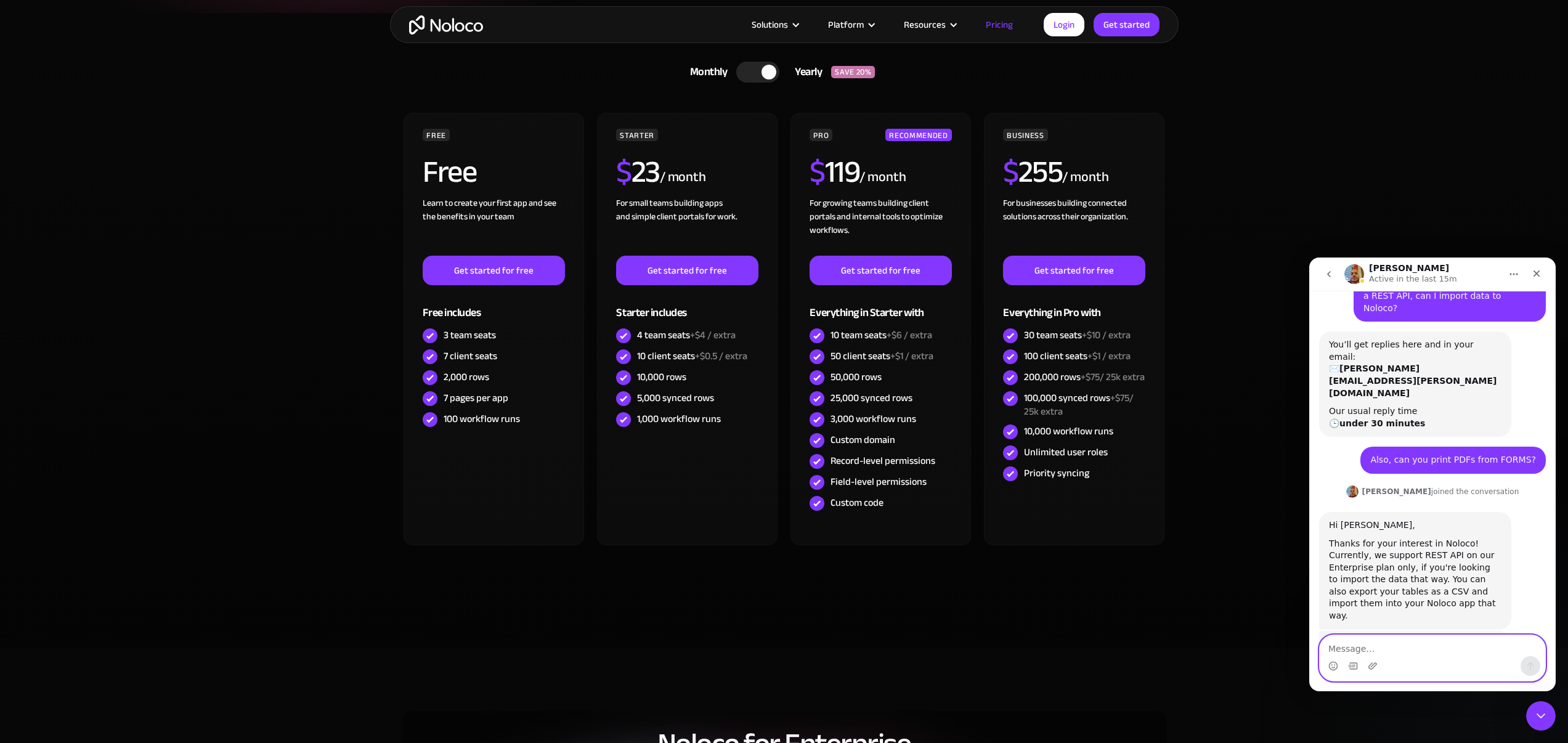
click at [1397, 641] on textarea "Message…" at bounding box center [1433, 646] width 225 height 21
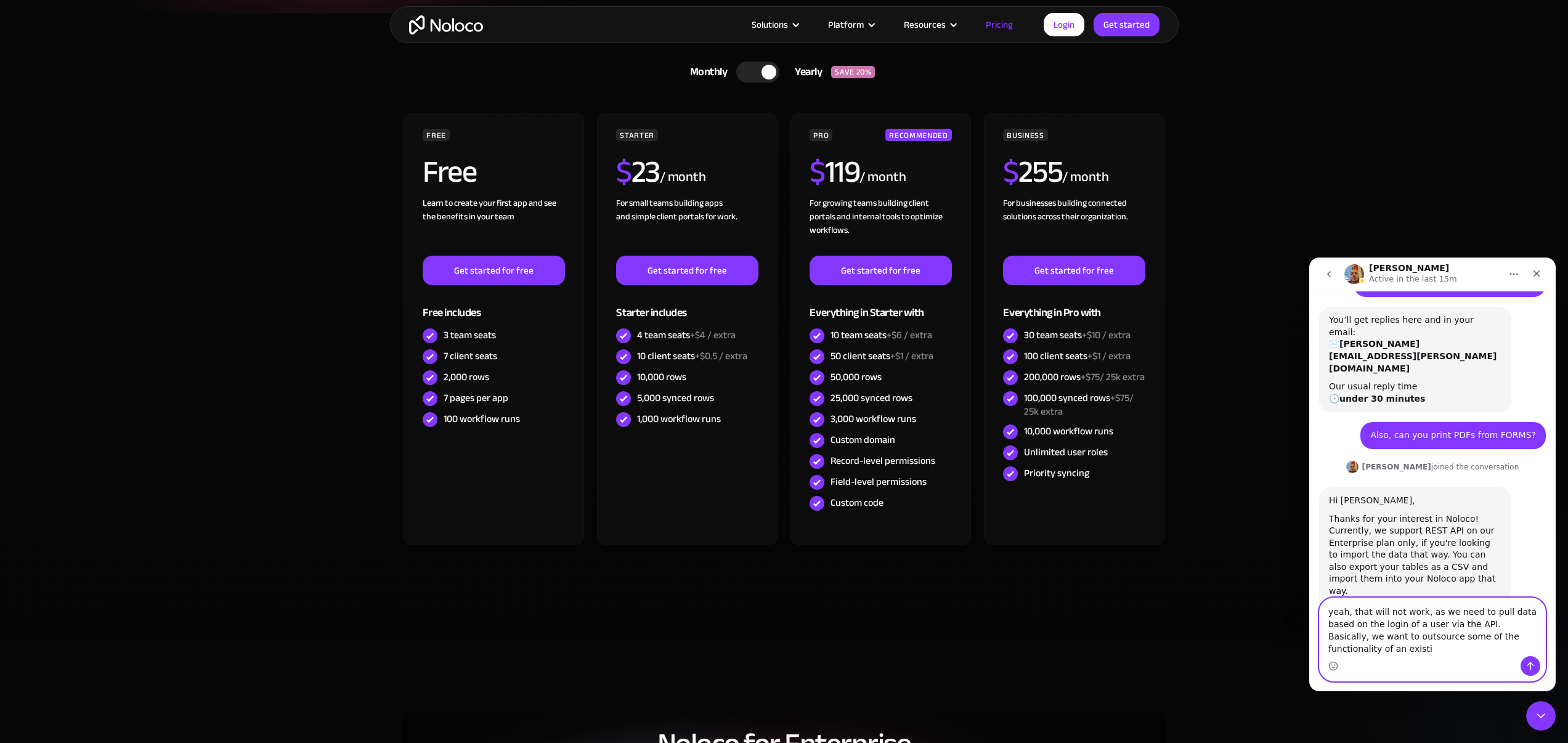
scroll to position [186, 0]
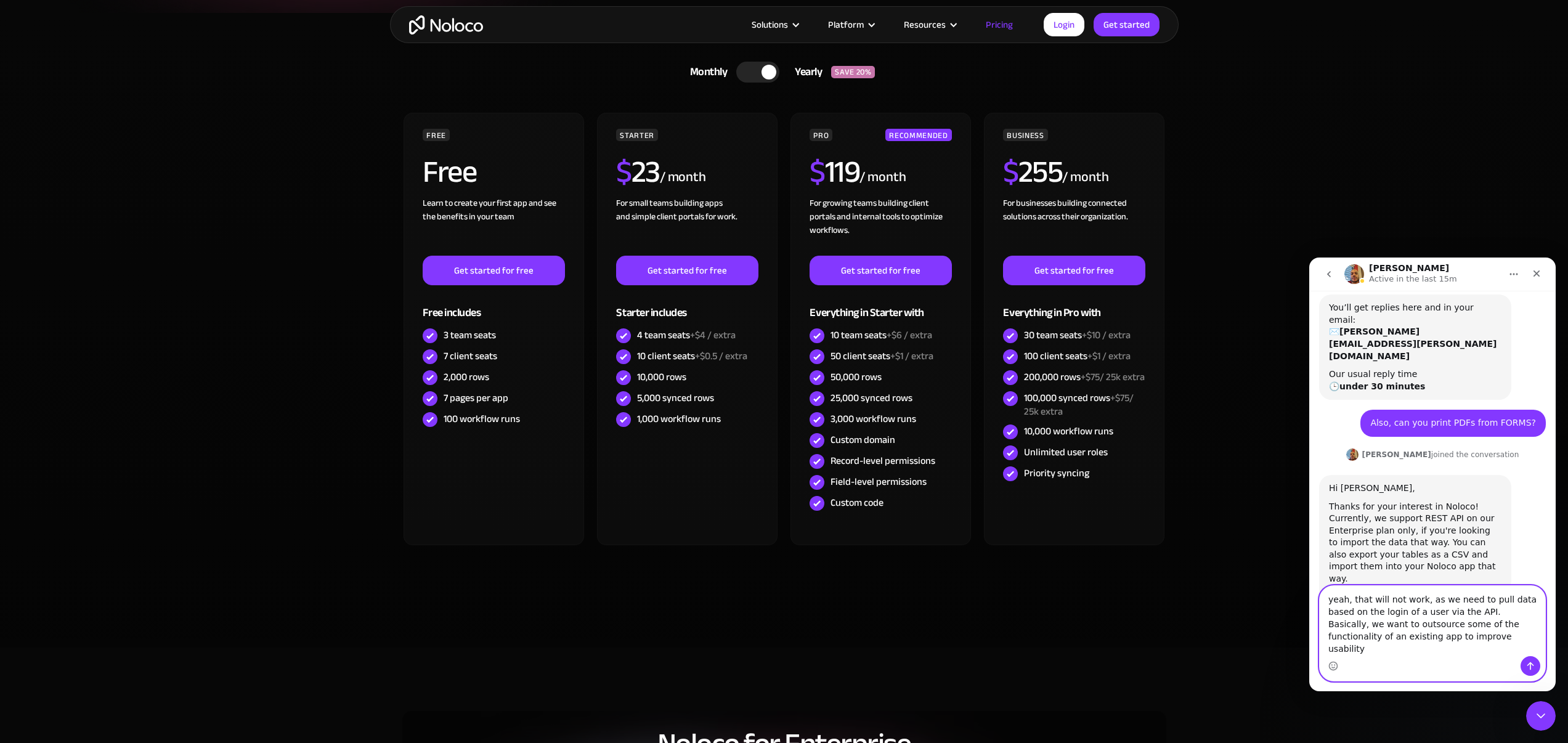
type textarea "yeah, that will not work, as we need to pull data based on the login of a user …"
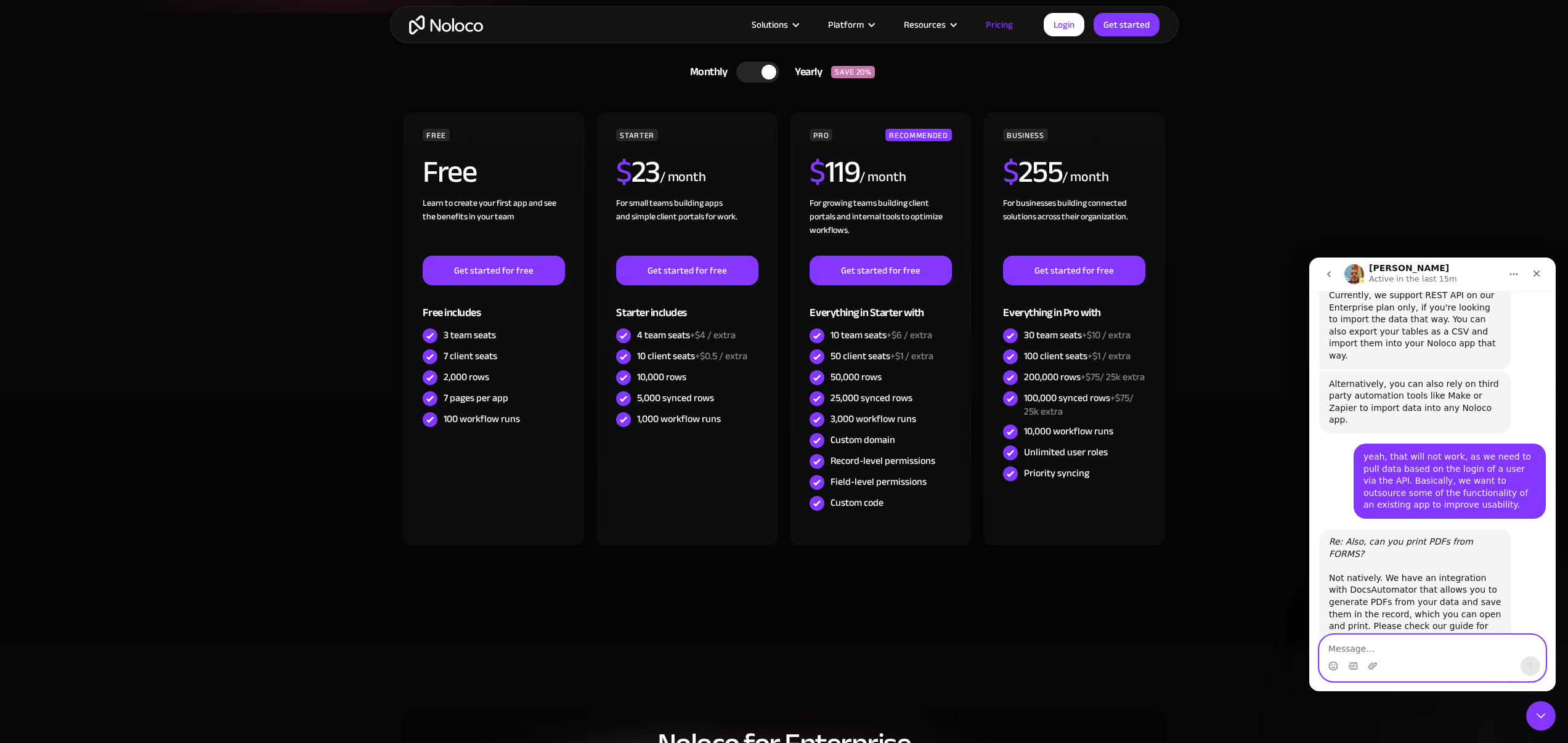
scroll to position [427, 0]
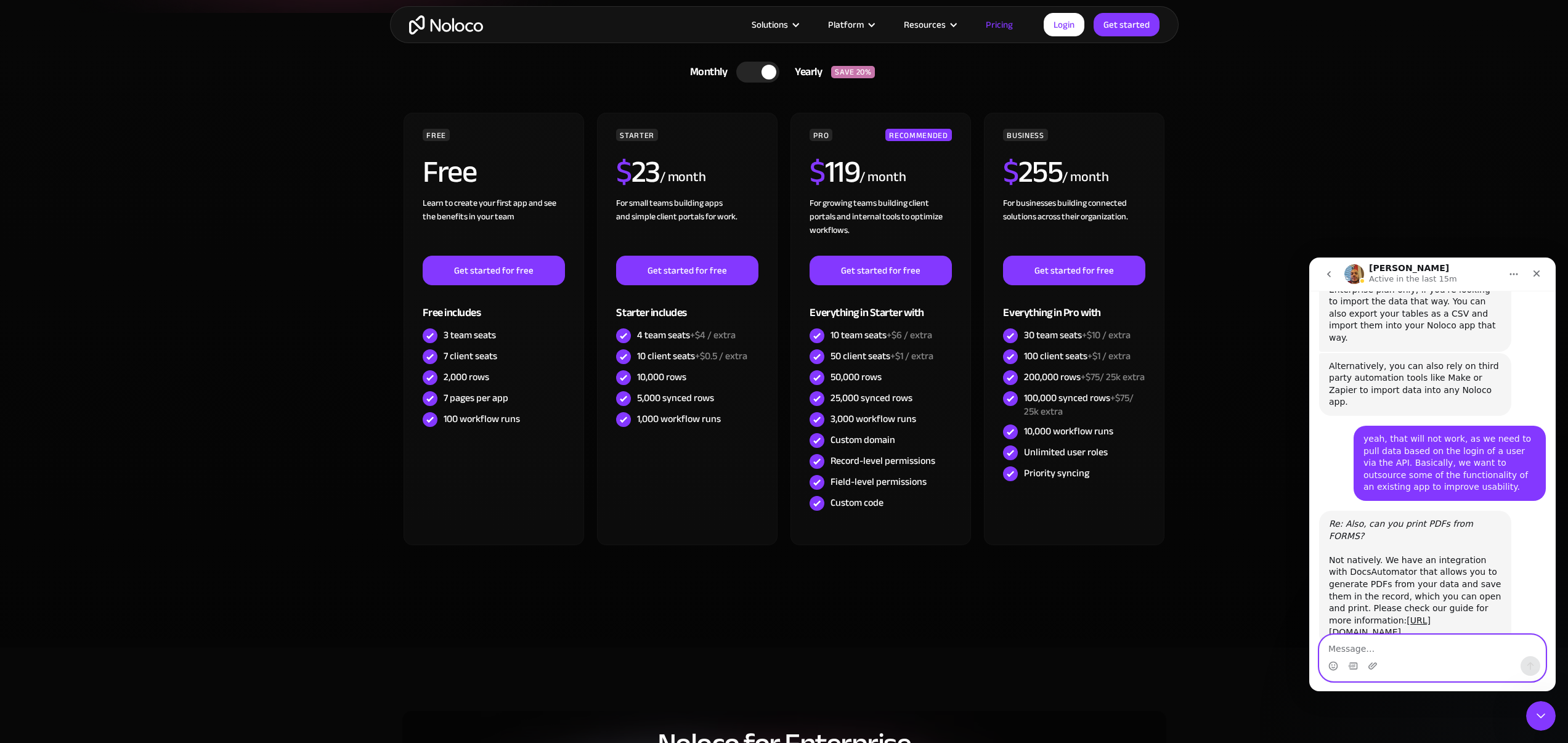
click at [1396, 636] on textarea "Message…" at bounding box center [1433, 646] width 225 height 21
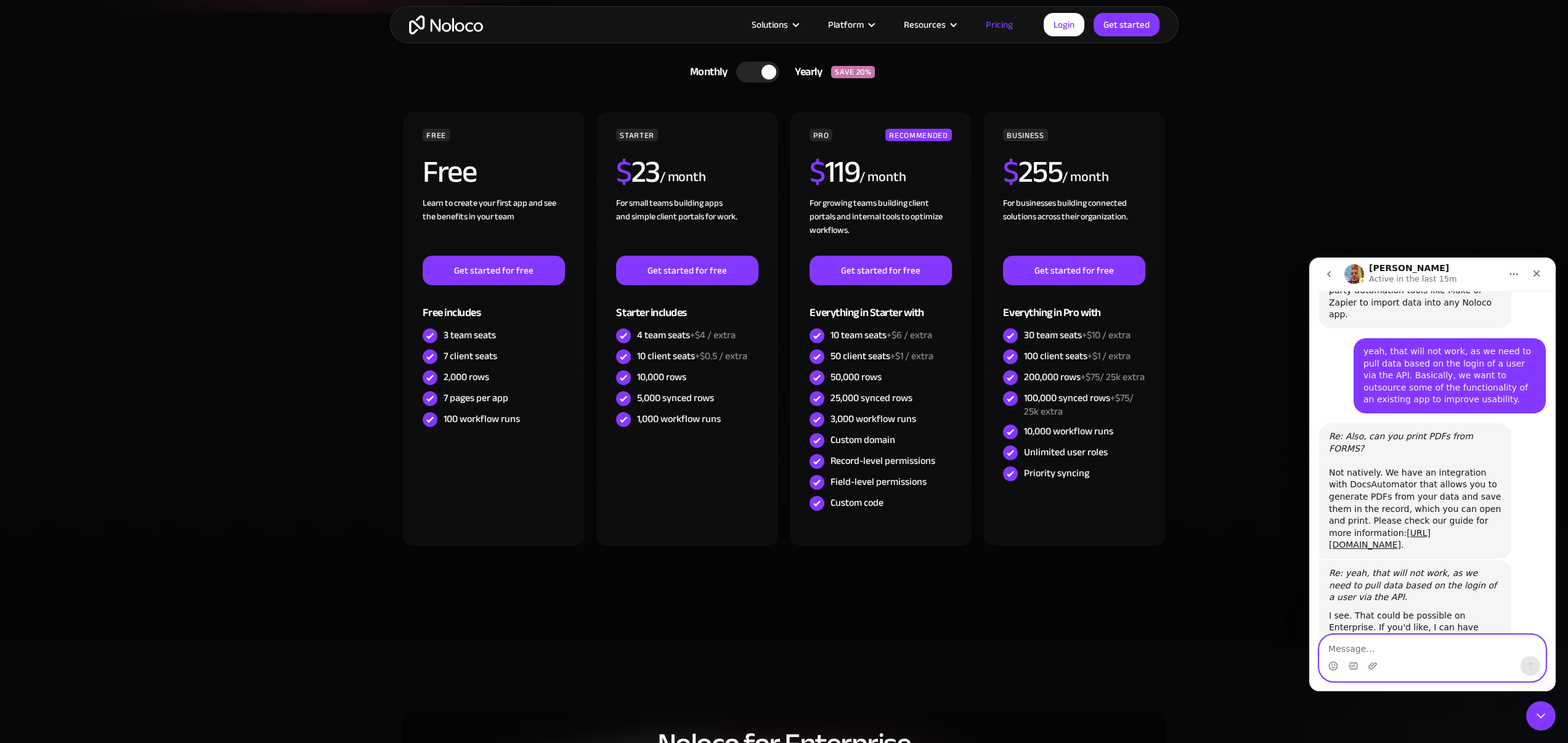
scroll to position [563, 0]
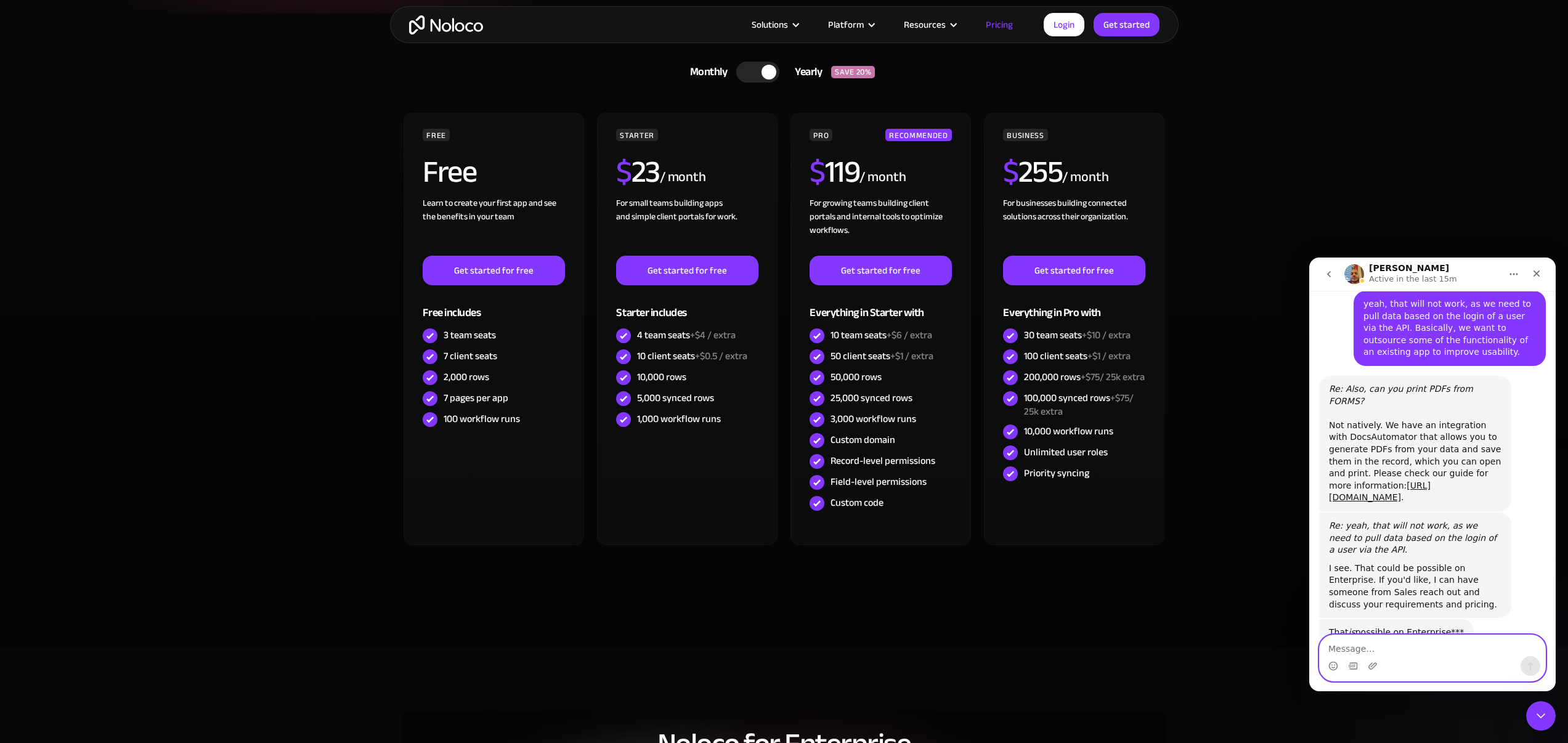
click at [1422, 642] on textarea "Message…" at bounding box center [1433, 646] width 225 height 21
type textarea "I"
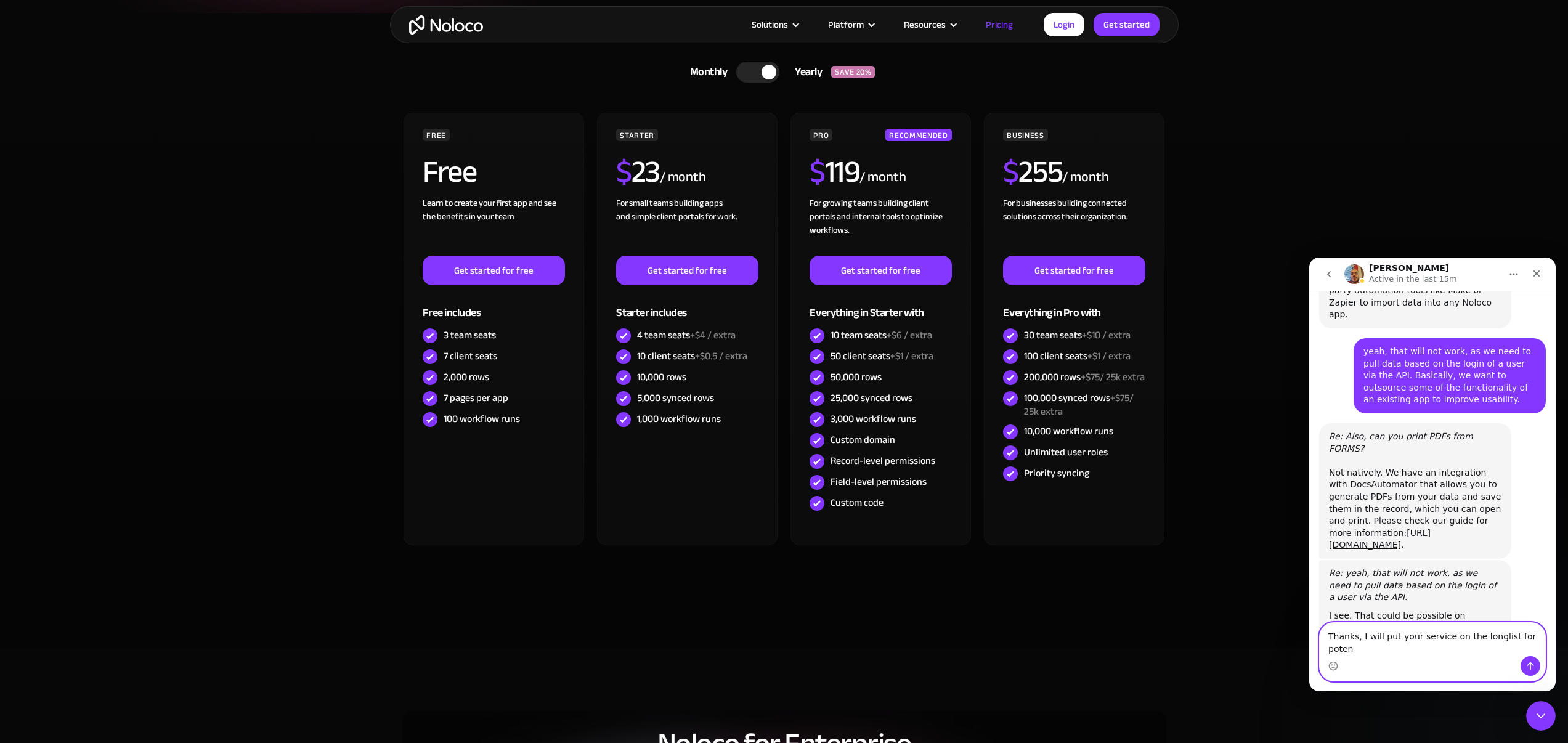
scroll to position [527, 0]
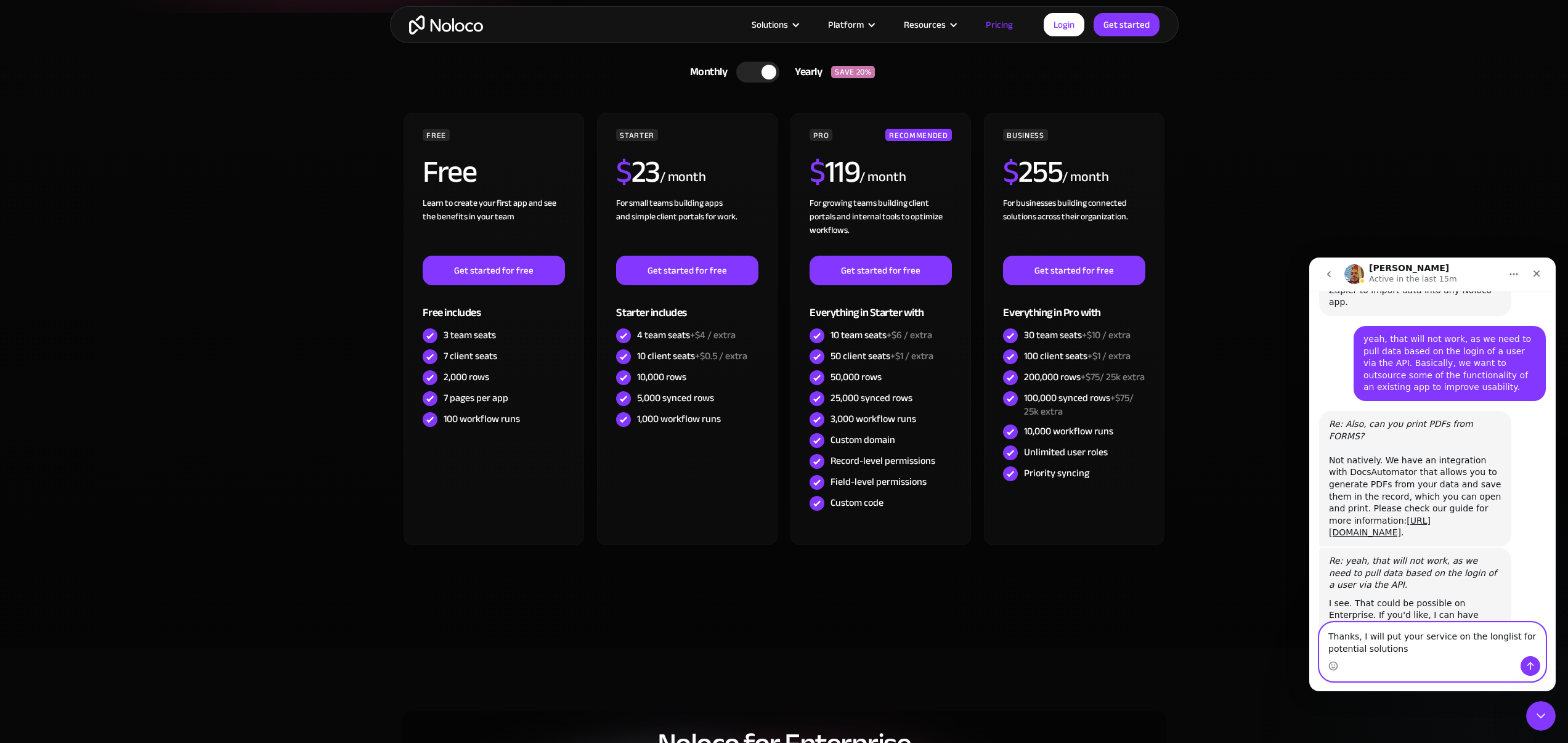
type textarea "Thanks, I will put your service on the longlist for potential solutions."
